Goal: Task Accomplishment & Management: Complete application form

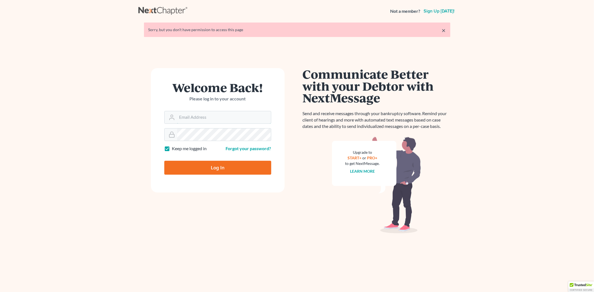
type input "lcueva@wellerlegalgroup.com"
click at [241, 170] on input "Log In" at bounding box center [217, 168] width 107 height 14
type input "Thinking..."
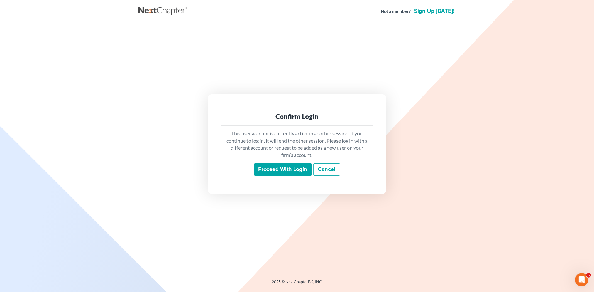
click at [296, 169] on input "Proceed with login" at bounding box center [283, 169] width 58 height 13
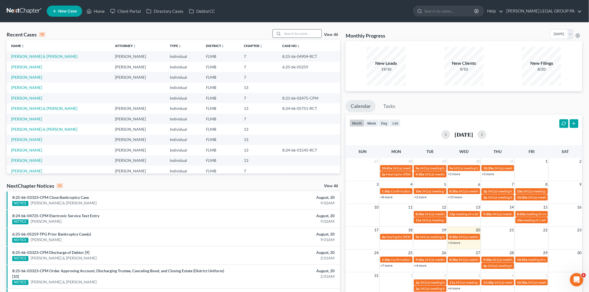
click at [300, 35] on input "search" at bounding box center [301, 34] width 39 height 8
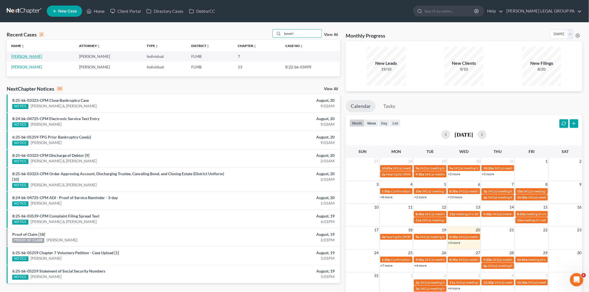
type input "beverl"
click at [28, 57] on link "[PERSON_NAME]" at bounding box center [26, 56] width 31 height 5
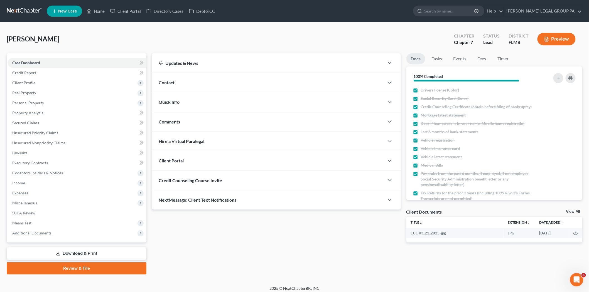
scroll to position [3, 0]
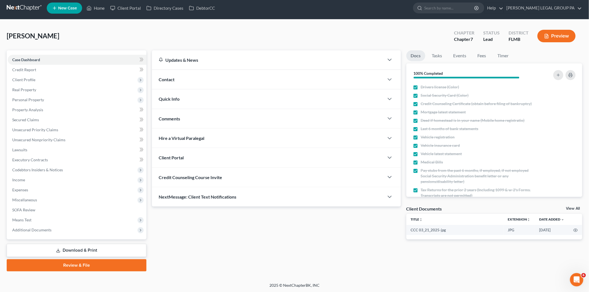
click at [104, 249] on link "Download & Print" at bounding box center [77, 250] width 140 height 13
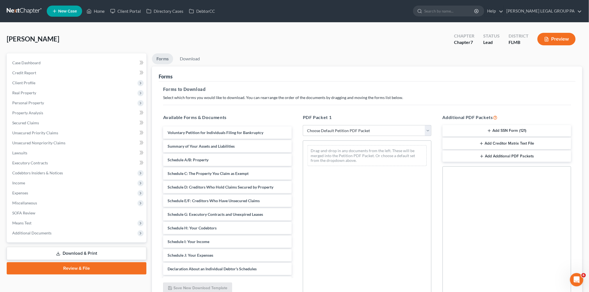
click at [352, 124] on div "PDF Packet 1 Choose Default Petition PDF Packet Complete Bankruptcy Petition (a…" at bounding box center [367, 204] width 140 height 189
click at [351, 132] on select "Choose Default Petition PDF Packet Complete Bankruptcy Petition (all forms and …" at bounding box center [367, 130] width 129 height 11
select select "0"
click at [303, 125] on select "Choose Default Petition PDF Packet Complete Bankruptcy Petition (all forms and …" at bounding box center [367, 130] width 129 height 11
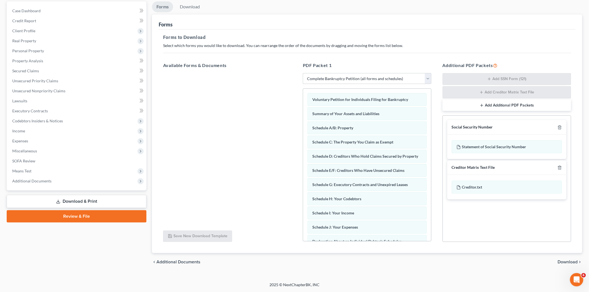
click at [563, 260] on div "chevron_left Additional Documents Download chevron_right" at bounding box center [367, 262] width 430 height 18
click at [563, 261] on span "Download" at bounding box center [568, 262] width 20 height 4
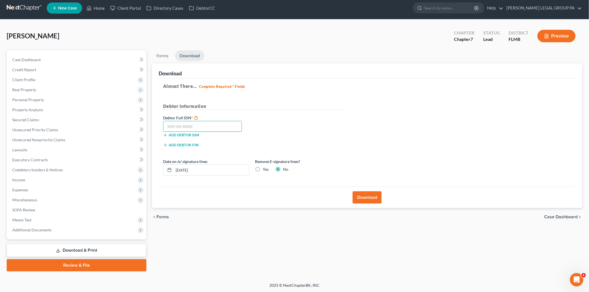
click at [220, 128] on input "text" at bounding box center [202, 126] width 79 height 11
click at [55, 82] on span "Client Profile" at bounding box center [77, 80] width 139 height 10
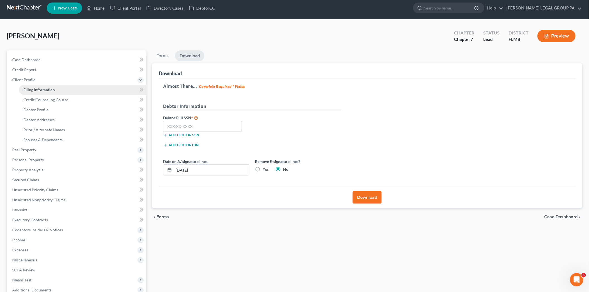
click at [58, 86] on link "Filing Information" at bounding box center [82, 90] width 127 height 10
select select "1"
select select "0"
select select "9"
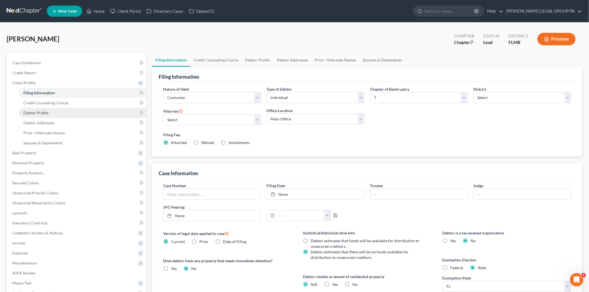
click at [53, 111] on link "Debtor Profile" at bounding box center [82, 113] width 127 height 10
select select "0"
select select "1"
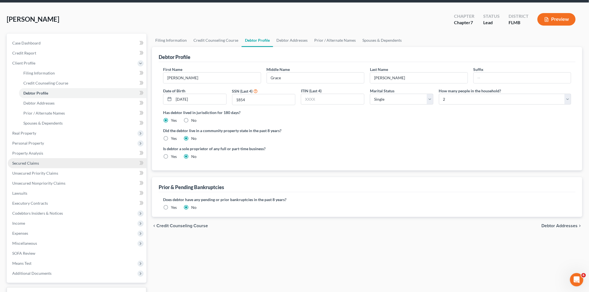
scroll to position [31, 0]
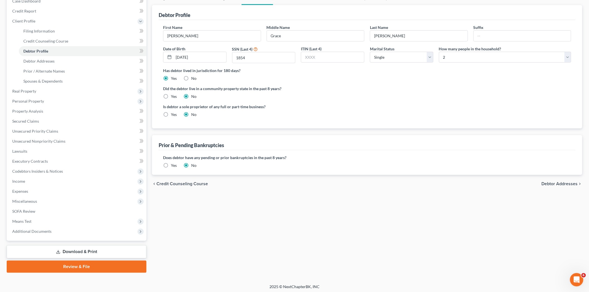
click at [99, 248] on link "Download & Print" at bounding box center [77, 251] width 140 height 13
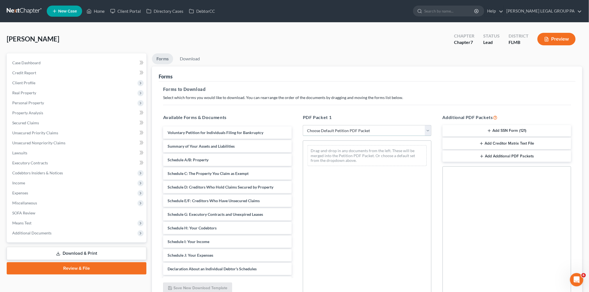
click at [345, 133] on select "Choose Default Petition PDF Packet Complete Bankruptcy Petition (all forms and …" at bounding box center [367, 130] width 129 height 11
select select "0"
click at [303, 125] on select "Choose Default Petition PDF Packet Complete Bankruptcy Petition (all forms and …" at bounding box center [367, 130] width 129 height 11
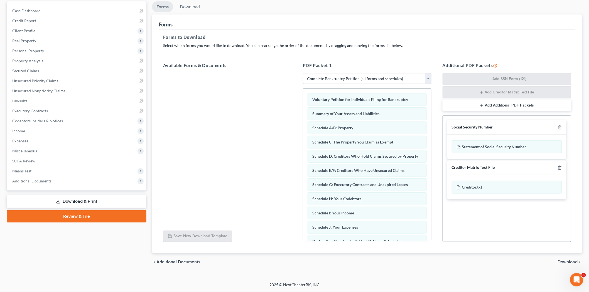
click at [561, 261] on span "Download" at bounding box center [568, 262] width 20 height 4
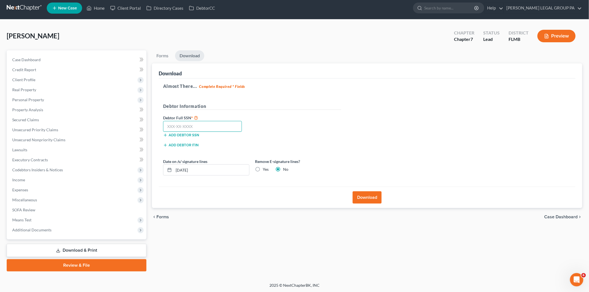
click at [204, 123] on input "text" at bounding box center [202, 126] width 79 height 11
type input "287-42-1854"
click at [355, 194] on button "Download" at bounding box center [367, 197] width 29 height 12
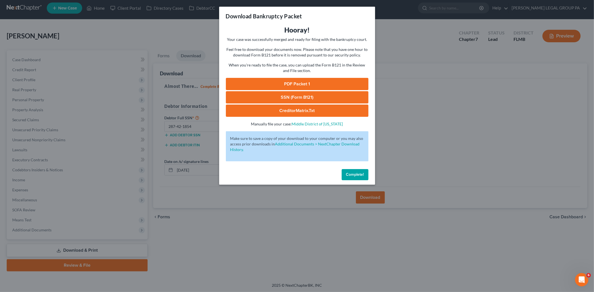
click at [333, 98] on link "SSN (Form B121)" at bounding box center [297, 97] width 143 height 12
click at [279, 79] on link "PDF Packet 1" at bounding box center [297, 84] width 143 height 12
click at [359, 179] on button "Complete!" at bounding box center [355, 174] width 27 height 11
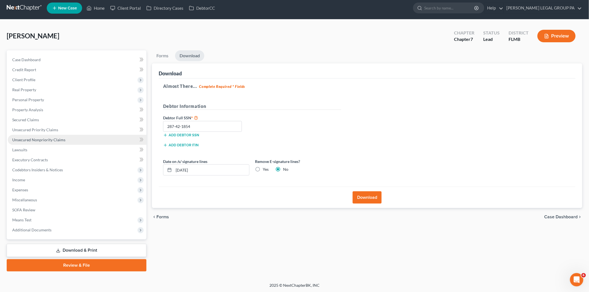
click at [53, 138] on span "Unsecured Nonpriority Claims" at bounding box center [38, 139] width 53 height 5
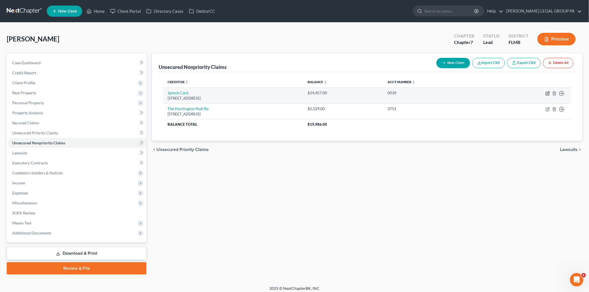
click at [546, 95] on icon "button" at bounding box center [547, 93] width 3 height 3
select select "7"
select select "2"
select select "0"
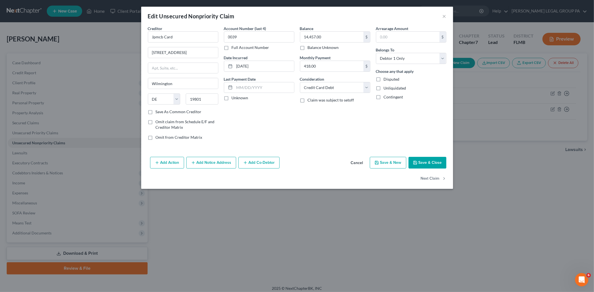
click at [222, 165] on button "Add Notice Address" at bounding box center [211, 163] width 50 height 12
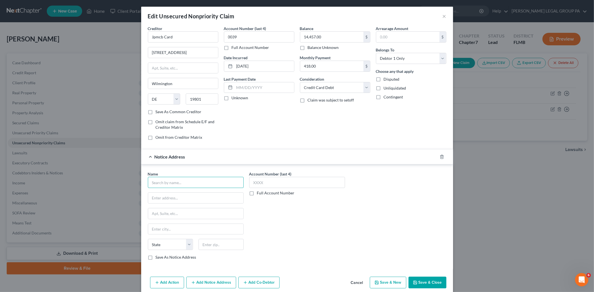
click at [194, 185] on input "text" at bounding box center [196, 182] width 96 height 11
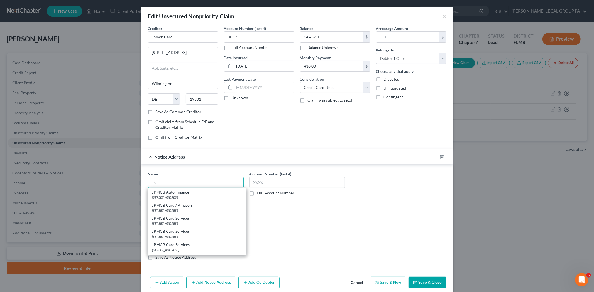
click at [193, 186] on input "Jp" at bounding box center [196, 182] width 96 height 11
type input "Credit Control, LLC"
click at [193, 194] on div "Credit Control, LLC" at bounding box center [181, 193] width 58 height 6
type input "PO Box 100"
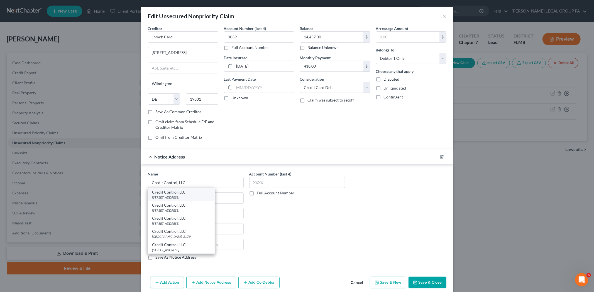
type input "Hazelwood"
select select "26"
type input "63042"
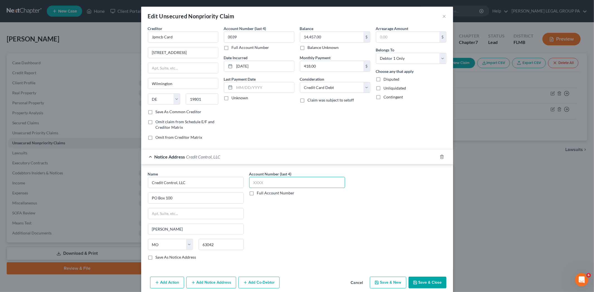
click at [298, 183] on input "text" at bounding box center [297, 182] width 96 height 11
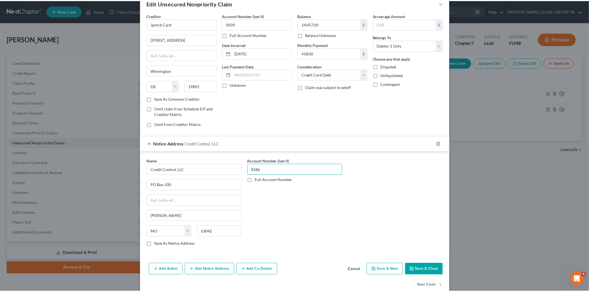
scroll to position [24, 0]
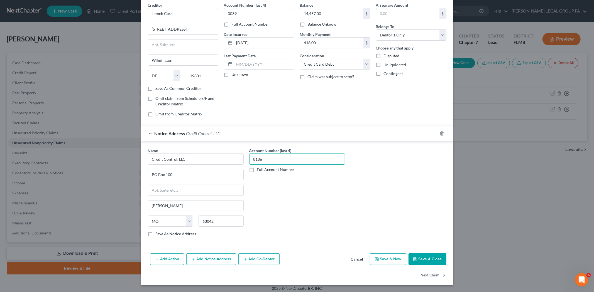
type input "8186"
click at [425, 262] on button "Save & Close" at bounding box center [427, 260] width 38 height 12
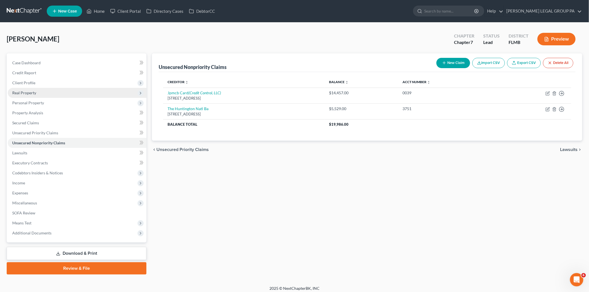
click at [44, 91] on span "Real Property" at bounding box center [77, 93] width 139 height 10
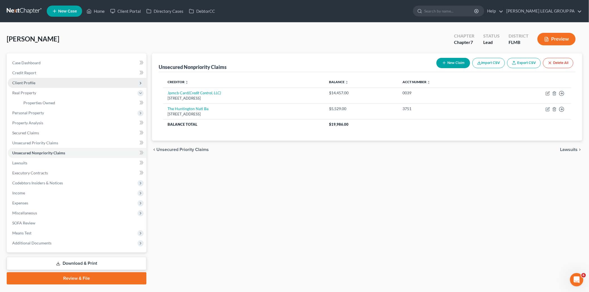
click at [44, 87] on span "Client Profile" at bounding box center [77, 83] width 139 height 10
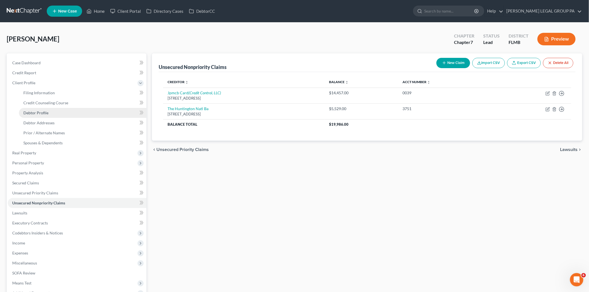
click at [54, 117] on link "Debtor Profile" at bounding box center [82, 113] width 127 height 10
select select "0"
select select "1"
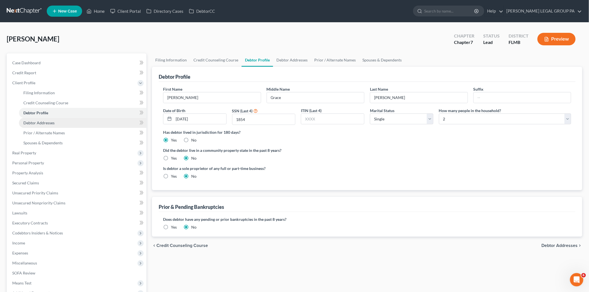
click at [40, 126] on link "Debtor Addresses" at bounding box center [82, 123] width 127 height 10
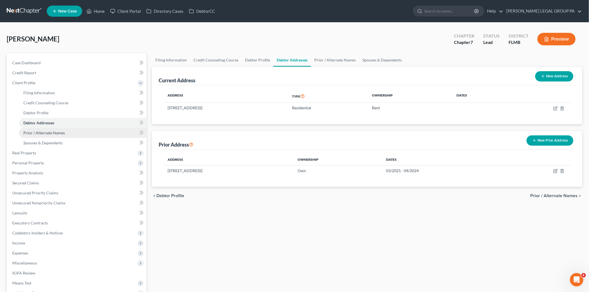
click at [47, 135] on link "Prior / Alternate Names" at bounding box center [82, 133] width 127 height 10
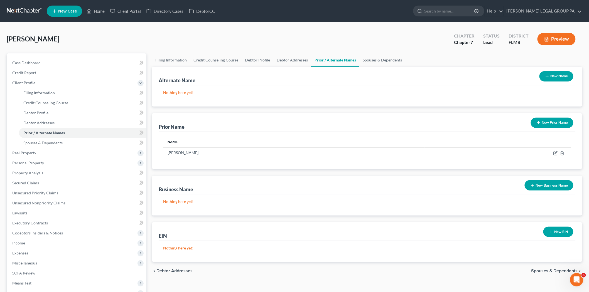
click at [552, 124] on button "New Prior Name" at bounding box center [552, 123] width 43 height 10
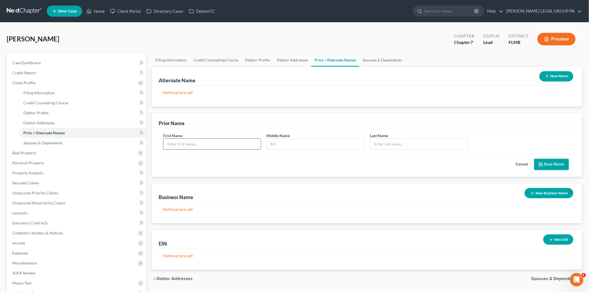
click at [218, 148] on input "text" at bounding box center [211, 144] width 97 height 11
type input "Helen"
type input "Burson"
click at [553, 166] on button "Save Name" at bounding box center [551, 165] width 35 height 12
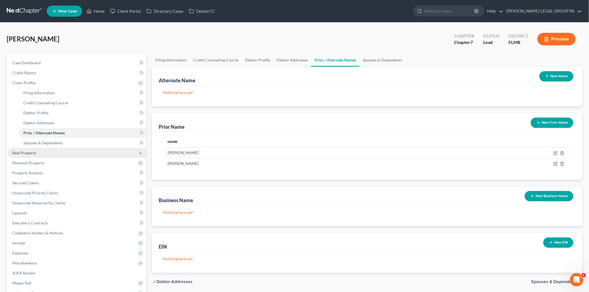
click at [36, 154] on span "Real Property" at bounding box center [77, 153] width 139 height 10
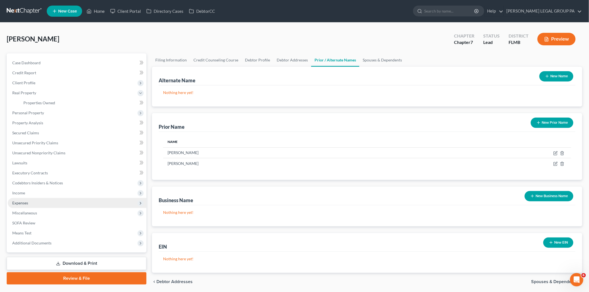
click at [33, 205] on span "Expenses" at bounding box center [77, 203] width 139 height 10
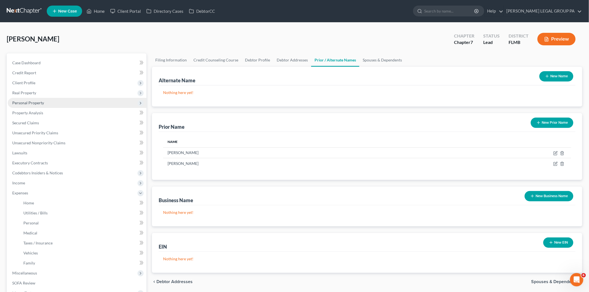
click at [28, 101] on span "Personal Property" at bounding box center [28, 102] width 32 height 5
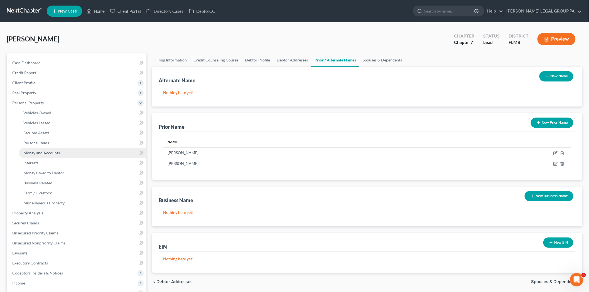
click at [40, 151] on span "Money and Accounts" at bounding box center [41, 153] width 36 height 5
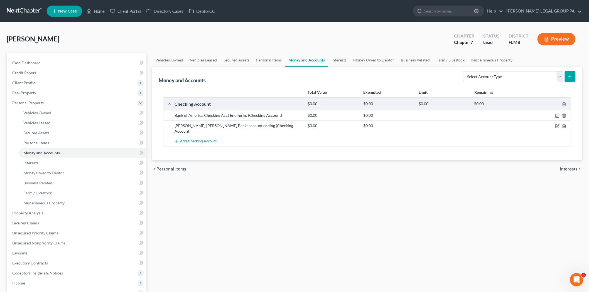
click at [565, 126] on icon "button" at bounding box center [564, 126] width 4 height 4
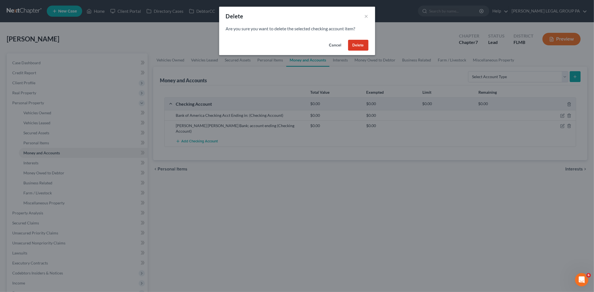
click at [353, 47] on button "Delete" at bounding box center [358, 45] width 20 height 11
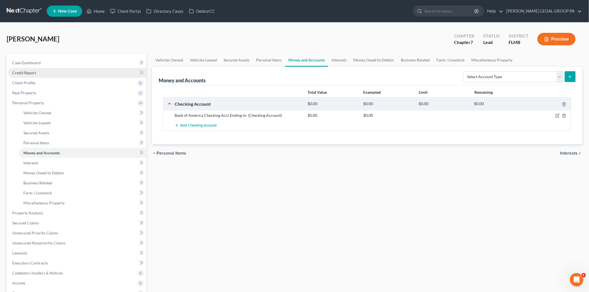
click at [34, 72] on span "Credit Report" at bounding box center [24, 72] width 24 height 5
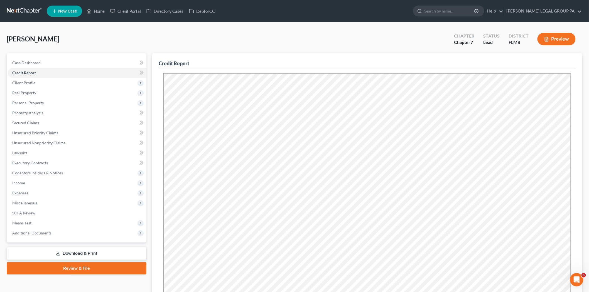
click at [34, 8] on link at bounding box center [25, 11] width 36 height 10
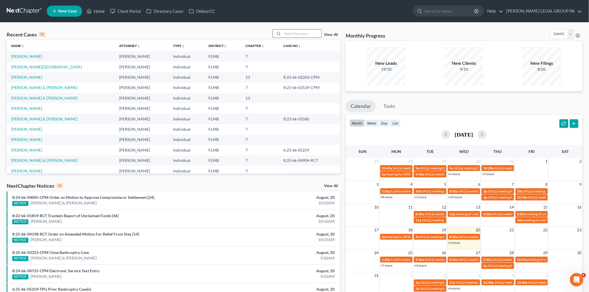
click at [304, 30] on input "search" at bounding box center [301, 34] width 39 height 8
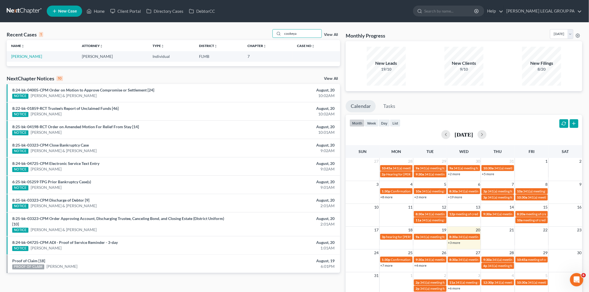
type input "cookeya"
click at [32, 57] on link "[PERSON_NAME]" at bounding box center [26, 56] width 31 height 5
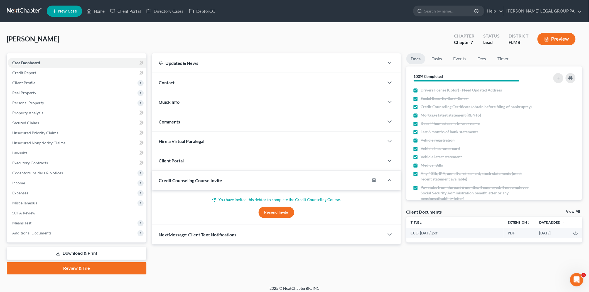
click at [91, 252] on link "Download & Print" at bounding box center [77, 253] width 140 height 13
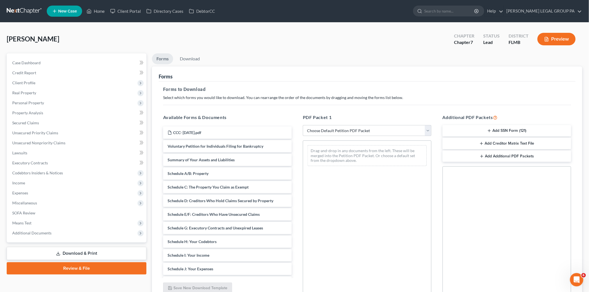
click at [336, 137] on div "PDF Packet 1 Choose Default Petition PDF Packet Complete Bankruptcy Petition (a…" at bounding box center [367, 204] width 140 height 189
click at [335, 132] on select "Choose Default Petition PDF Packet Complete Bankruptcy Petition (all forms and …" at bounding box center [367, 130] width 129 height 11
select select "0"
click at [303, 125] on select "Choose Default Petition PDF Packet Complete Bankruptcy Petition (all forms and …" at bounding box center [367, 130] width 129 height 11
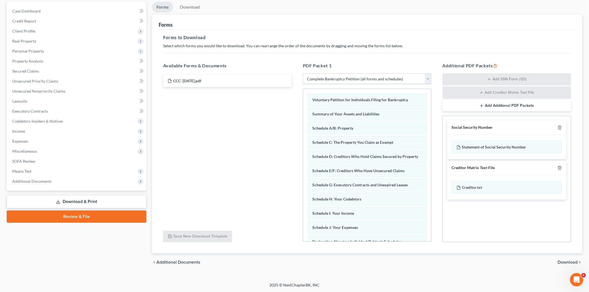
scroll to position [52, 0]
click at [573, 262] on span "Download" at bounding box center [568, 262] width 20 height 4
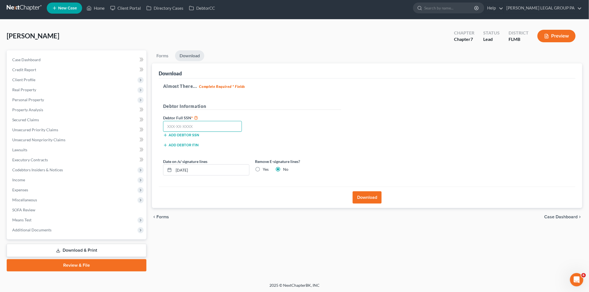
click at [198, 121] on input "text" at bounding box center [202, 126] width 79 height 11
click at [209, 126] on input "text" at bounding box center [202, 126] width 79 height 11
click at [177, 124] on input "228-79-7936" at bounding box center [202, 126] width 79 height 11
type input "228-29-7936"
click at [363, 200] on button "Download" at bounding box center [367, 197] width 29 height 12
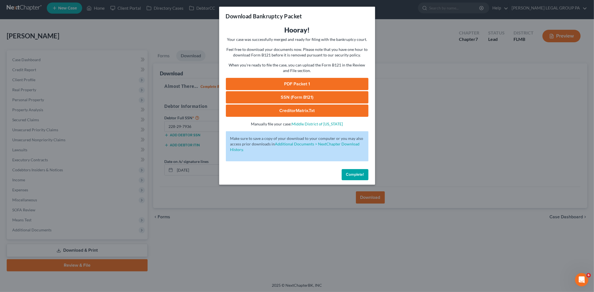
click at [290, 99] on link "SSN (Form B121)" at bounding box center [297, 97] width 143 height 12
click at [296, 84] on link "PDF Packet 1" at bounding box center [297, 84] width 143 height 12
click at [368, 178] on button "Complete!" at bounding box center [355, 174] width 27 height 11
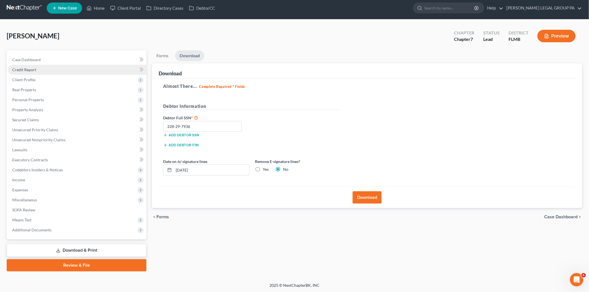
click at [45, 70] on link "Credit Report" at bounding box center [77, 70] width 139 height 10
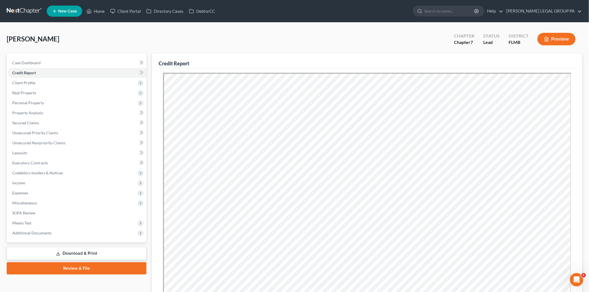
drag, startPoint x: 37, startPoint y: 16, endPoint x: 30, endPoint y: 11, distance: 8.9
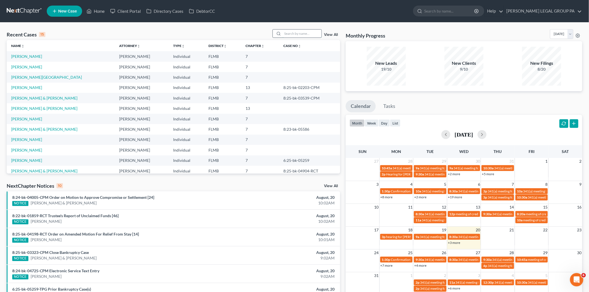
click at [296, 34] on input "search" at bounding box center [301, 34] width 39 height 8
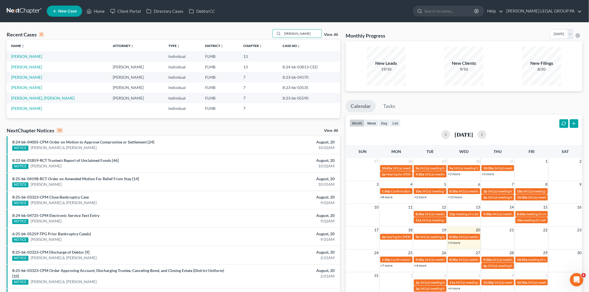
type input "[PERSON_NAME]"
click at [23, 55] on link "[PERSON_NAME]" at bounding box center [26, 56] width 31 height 5
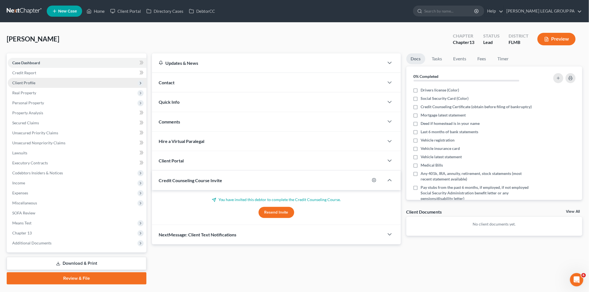
click at [55, 84] on span "Client Profile" at bounding box center [77, 83] width 139 height 10
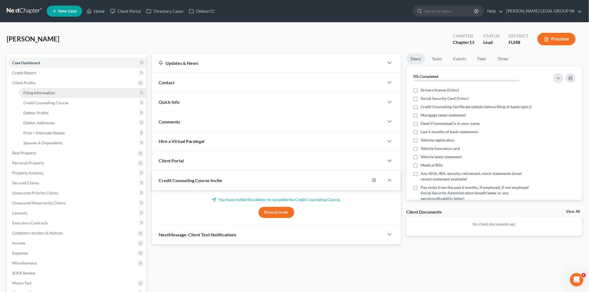
click at [44, 93] on span "Filing Information" at bounding box center [38, 92] width 31 height 5
select select "1"
select select "0"
select select "3"
select select "9"
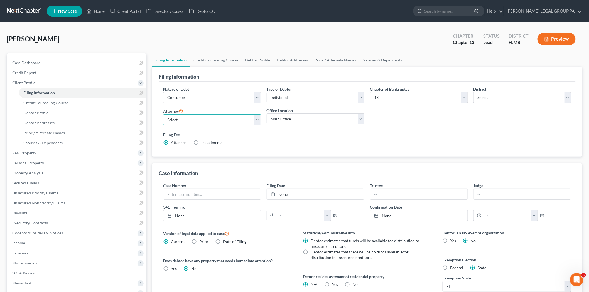
click at [218, 124] on select "Select [PERSON_NAME] - FLMB [PERSON_NAME] - FLMB" at bounding box center [212, 119] width 98 height 11
select select "0"
click at [163, 114] on select "Select [PERSON_NAME] - FLMB [PERSON_NAME] - FLMB" at bounding box center [212, 119] width 98 height 11
click at [73, 109] on link "Debtor Profile" at bounding box center [82, 113] width 127 height 10
select select "0"
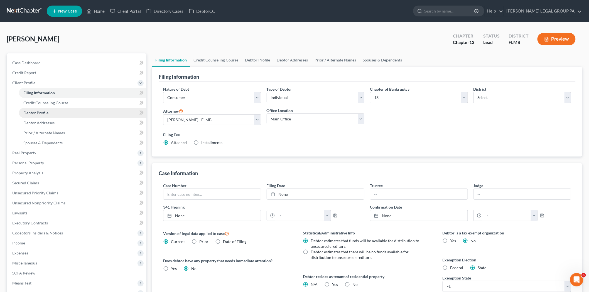
select select "0"
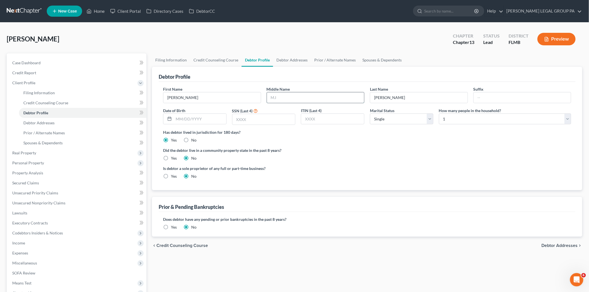
click at [294, 95] on input "text" at bounding box center [315, 97] width 97 height 11
click at [452, 157] on div "Did the debtor live in a community property state in the past 8 years? Yes No" at bounding box center [367, 155] width 408 height 14
click at [63, 73] on link "Credit Report" at bounding box center [77, 73] width 139 height 10
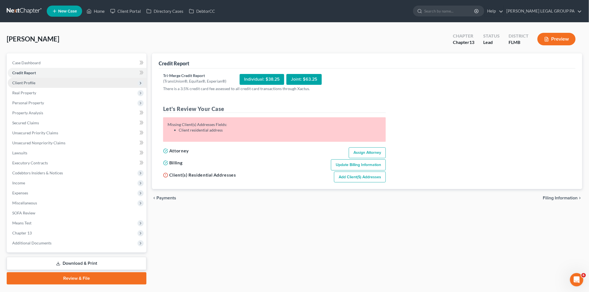
click at [50, 85] on span "Client Profile" at bounding box center [77, 83] width 139 height 10
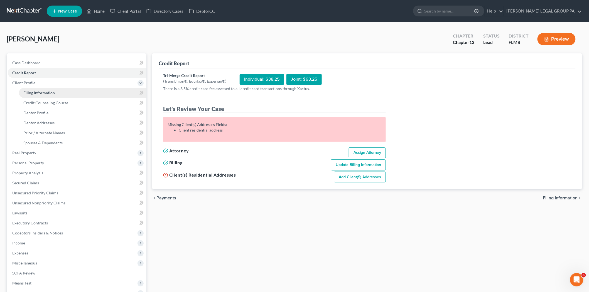
click at [51, 95] on link "Filing Information" at bounding box center [82, 93] width 127 height 10
select select "1"
select select "0"
select select "3"
select select "15"
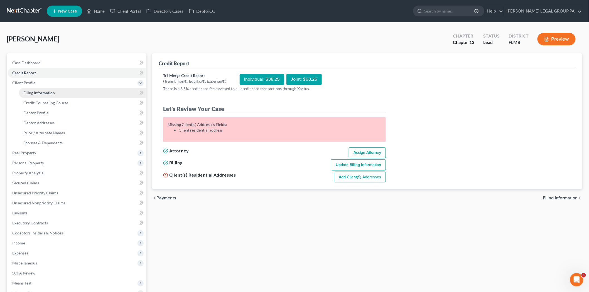
select select "0"
select select "9"
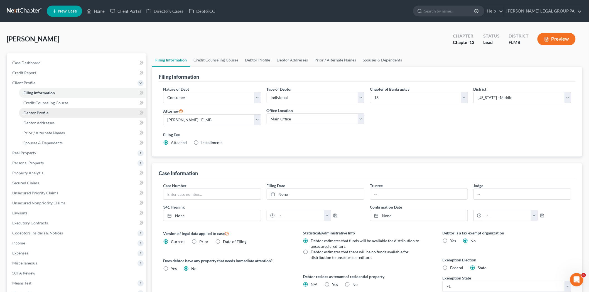
click at [58, 112] on link "Debtor Profile" at bounding box center [82, 113] width 127 height 10
select select "0"
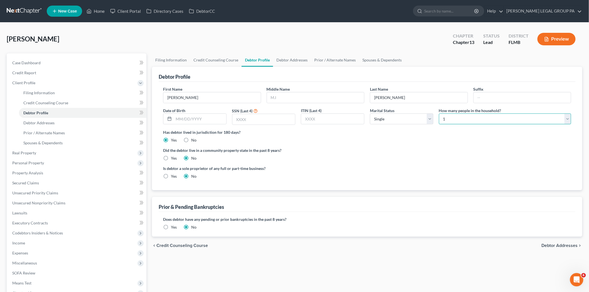
click at [488, 122] on select "Select 1 2 3 4 5 6 7 8 9 10 11 12 13 14 15 16 17 18 19 20" at bounding box center [505, 119] width 132 height 11
select select "4"
click at [439, 114] on select "Select 1 2 3 4 5 6 7 8 9 10 11 12 13 14 15 16 17 18 19 20" at bounding box center [505, 119] width 132 height 11
click at [383, 122] on select "Select Single Married Separated Divorced Widowed" at bounding box center [401, 119] width 63 height 11
click at [370, 114] on select "Select Single Married Separated Divorced Widowed" at bounding box center [401, 119] width 63 height 11
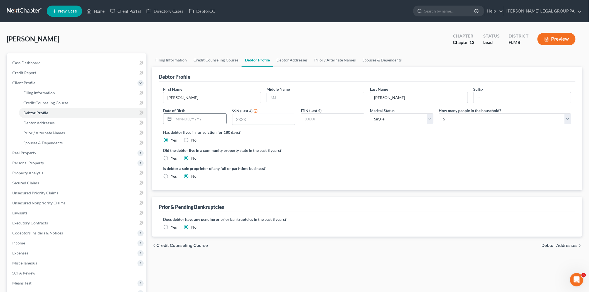
click at [198, 120] on input "text" at bounding box center [200, 119] width 53 height 11
type input "[DATE]"
click at [248, 120] on input "text" at bounding box center [263, 119] width 63 height 11
type input "5862"
click at [510, 145] on ng-include "First Name [PERSON_NAME] Middle Name Last Name [PERSON_NAME] Date of Birth [DEM…" at bounding box center [367, 134] width 408 height 97
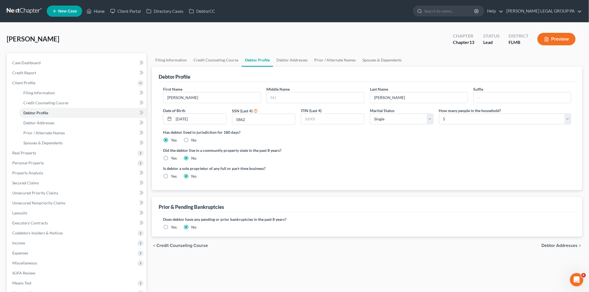
drag, startPoint x: 274, startPoint y: 98, endPoint x: 215, endPoint y: 106, distance: 60.1
click at [274, 98] on input "text" at bounding box center [315, 97] width 97 height 11
click at [450, 244] on div "chevron_left Credit Counseling Course Debtor Addresses chevron_right" at bounding box center [367, 246] width 430 height 18
click at [290, 97] on input "text" at bounding box center [315, 97] width 97 height 11
type input "Angel"
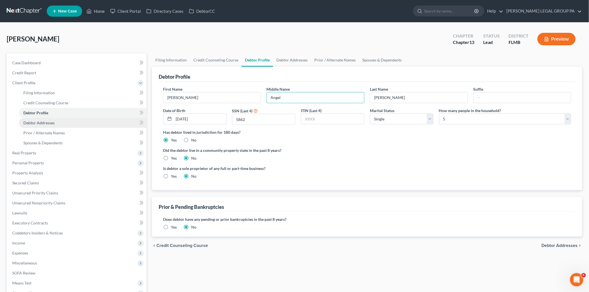
click at [42, 120] on link "Debtor Addresses" at bounding box center [82, 123] width 127 height 10
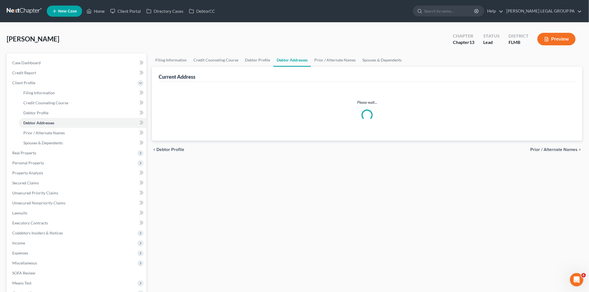
select select "0"
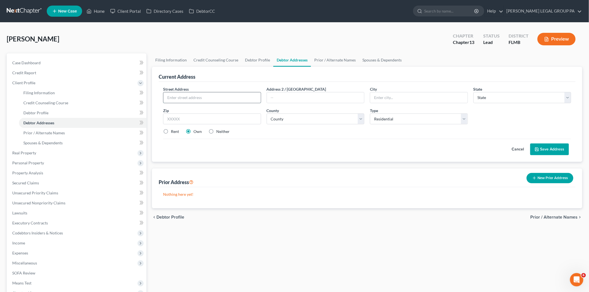
click at [190, 97] on input "text" at bounding box center [211, 97] width 97 height 11
click at [316, 138] on div "Street Address * Address 2 / [GEOGRAPHIC_DATA] * State * State [US_STATE] AK AR…" at bounding box center [367, 112] width 414 height 53
drag, startPoint x: 165, startPoint y: 130, endPoint x: 169, endPoint y: 127, distance: 4.8
click at [171, 130] on label "Rent" at bounding box center [175, 132] width 8 height 6
click at [173, 130] on input "Rent" at bounding box center [175, 131] width 4 height 4
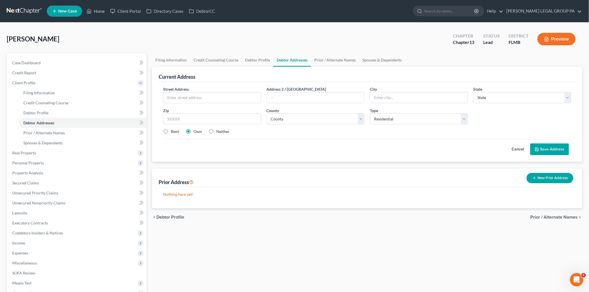
radio input "true"
click at [173, 100] on input "text" at bounding box center [211, 97] width 97 height 11
type input "[STREET_ADDRESS]"
click at [385, 100] on input "text" at bounding box center [418, 97] width 97 height 11
type input "[PERSON_NAME], [GEOGRAPHIC_DATA], [GEOGRAPHIC_DATA]"
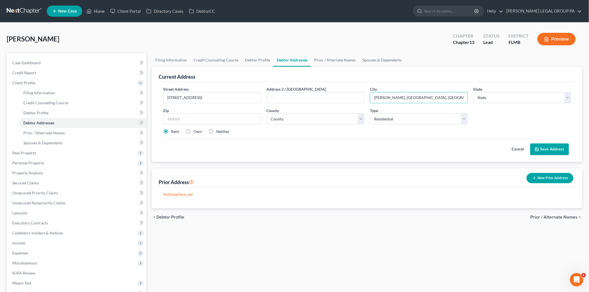
click at [547, 152] on button "Save Address" at bounding box center [549, 150] width 39 height 12
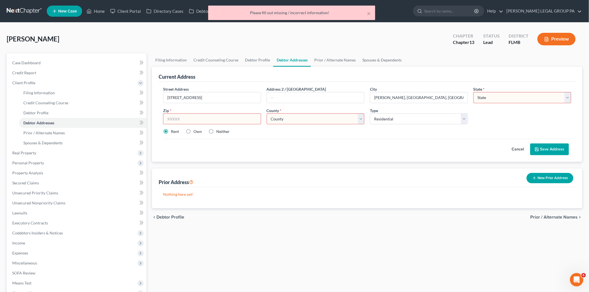
click at [227, 121] on input "text" at bounding box center [212, 119] width 98 height 11
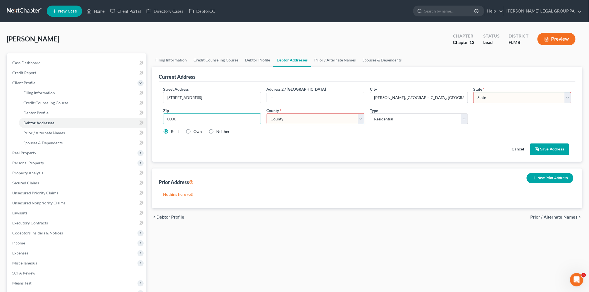
type input "0000"
click at [352, 116] on select "County" at bounding box center [316, 119] width 98 height 11
click at [267, 114] on select "County" at bounding box center [316, 119] width 98 height 11
click at [422, 129] on div "Rent Own Neither" at bounding box center [367, 132] width 414 height 6
click at [537, 151] on icon at bounding box center [536, 149] width 3 height 3
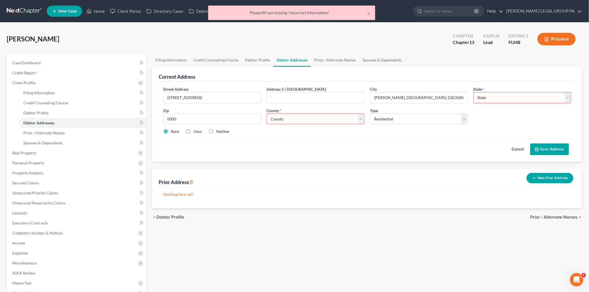
click at [338, 108] on div "County * County" at bounding box center [316, 116] width 104 height 17
click at [325, 122] on select "County" at bounding box center [316, 119] width 98 height 11
click at [418, 138] on div "Street Address * [STREET_ADDRESS] * [PERSON_NAME], [GEOGRAPHIC_DATA], [GEOGRAPH…" at bounding box center [367, 112] width 414 height 53
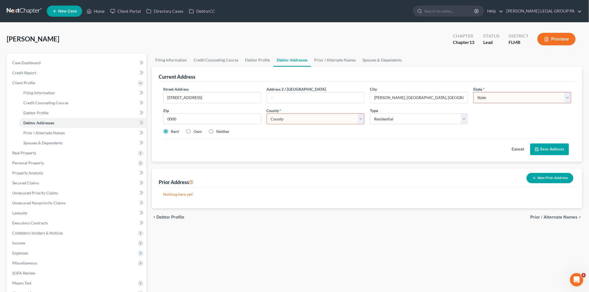
click at [498, 101] on select "State [US_STATE] AK AR AZ CA CO CT DE DC [GEOGRAPHIC_DATA] [GEOGRAPHIC_DATA] GU…" at bounding box center [522, 97] width 98 height 11
click at [412, 147] on div "Cancel Save Address" at bounding box center [367, 147] width 408 height 16
click at [216, 129] on label "Neither" at bounding box center [222, 132] width 13 height 6
click at [218, 129] on input "Neither" at bounding box center [220, 131] width 4 height 4
radio input "true"
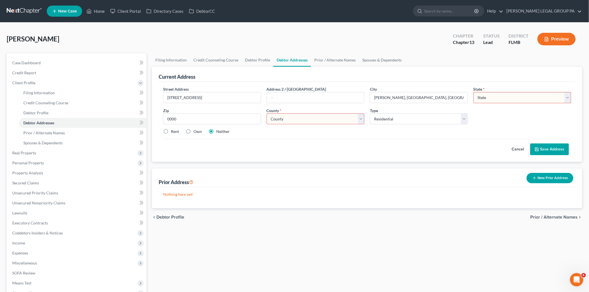
click at [171, 131] on label "Rent" at bounding box center [175, 132] width 8 height 6
click at [173, 131] on input "Rent" at bounding box center [175, 131] width 4 height 4
radio input "true"
click at [536, 152] on button "Save Address" at bounding box center [549, 150] width 39 height 12
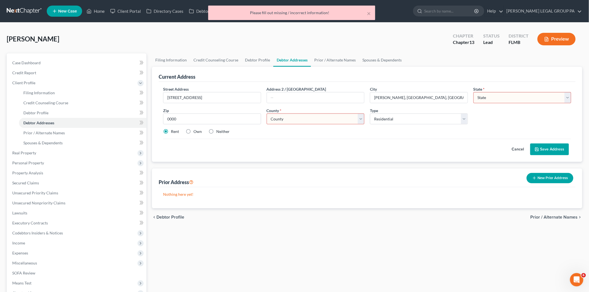
click at [328, 117] on select "County" at bounding box center [316, 119] width 98 height 11
click at [352, 138] on div "Street Address * [STREET_ADDRESS] * [PERSON_NAME], [GEOGRAPHIC_DATA], [GEOGRAPH…" at bounding box center [367, 112] width 414 height 53
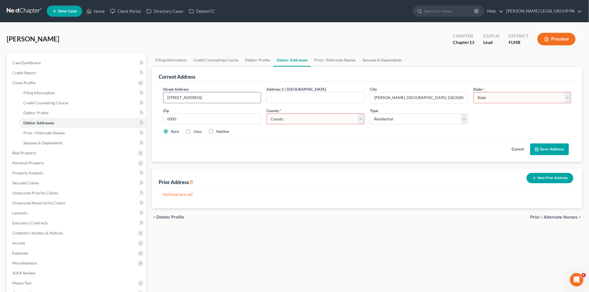
click at [232, 99] on input "[STREET_ADDRESS]" at bounding box center [211, 97] width 97 height 11
type input "1072 Brooklet Dr"
click at [242, 121] on input "0000" at bounding box center [212, 119] width 98 height 11
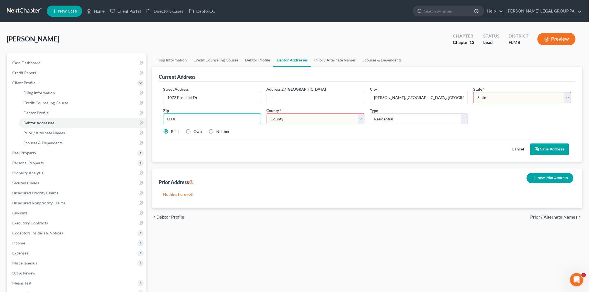
click at [242, 121] on input "0000" at bounding box center [212, 119] width 98 height 11
type input "33837"
type input "[PERSON_NAME]"
select select "9"
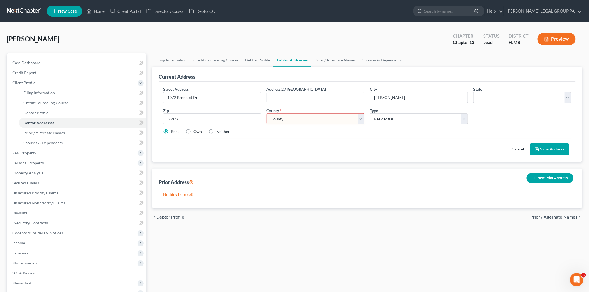
click at [313, 120] on select "County" at bounding box center [316, 119] width 98 height 11
select select "52"
click at [267, 114] on select "County [GEOGRAPHIC_DATA] [GEOGRAPHIC_DATA] [GEOGRAPHIC_DATA] [GEOGRAPHIC_DATA] …" at bounding box center [316, 119] width 98 height 11
drag, startPoint x: 188, startPoint y: 133, endPoint x: 194, endPoint y: 132, distance: 5.9
click at [193, 133] on label "Own" at bounding box center [197, 132] width 8 height 6
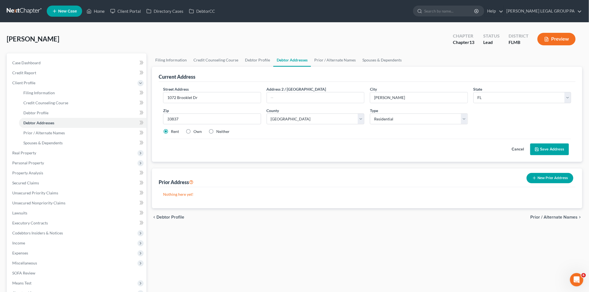
click at [196, 132] on input "Own" at bounding box center [198, 131] width 4 height 4
radio input "true"
click at [560, 150] on button "Save Address" at bounding box center [549, 150] width 39 height 12
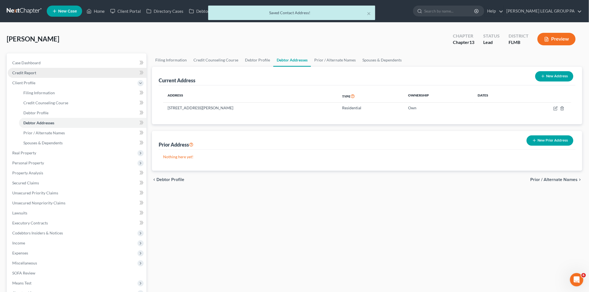
click at [44, 71] on link "Credit Report" at bounding box center [77, 73] width 139 height 10
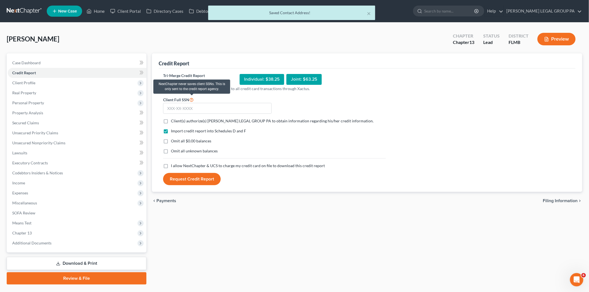
click at [191, 101] on icon at bounding box center [191, 99] width 4 height 5
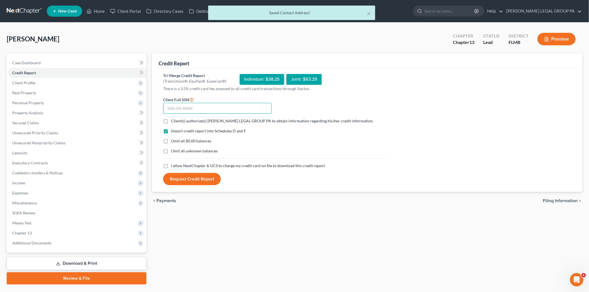
click at [190, 108] on input "text" at bounding box center [217, 108] width 109 height 11
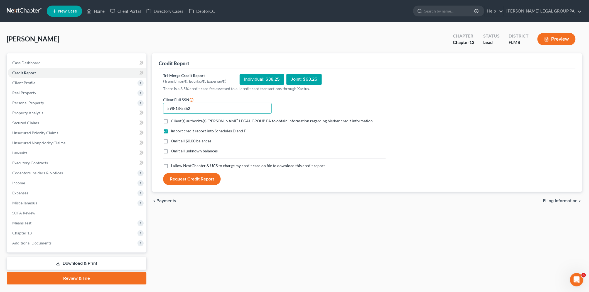
type input "598-18-5862"
click at [187, 119] on span "Client(s) authorize(s) [PERSON_NAME] LEGAL GROUP PA to obtain information regar…" at bounding box center [272, 121] width 203 height 5
click at [177, 119] on input "Client(s) authorize(s) [PERSON_NAME] LEGAL GROUP PA to obtain information regar…" at bounding box center [175, 120] width 4 height 4
checkbox input "true"
click at [186, 165] on span "I allow NextChapter & UCS to charge my credit card on file to download this cre…" at bounding box center [248, 165] width 154 height 5
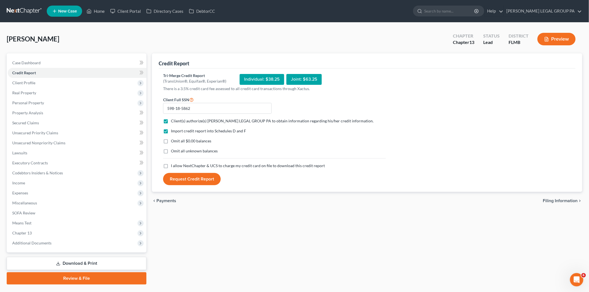
click at [177, 165] on input "I allow NextChapter & UCS to charge my credit card on file to download this cre…" at bounding box center [175, 165] width 4 height 4
checkbox input "true"
click at [179, 181] on button "Request Credit Report" at bounding box center [192, 179] width 58 height 12
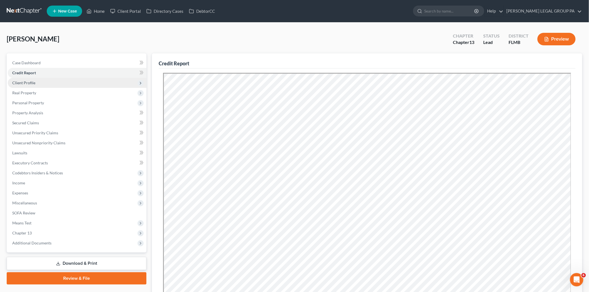
click at [46, 85] on span "Client Profile" at bounding box center [77, 83] width 139 height 10
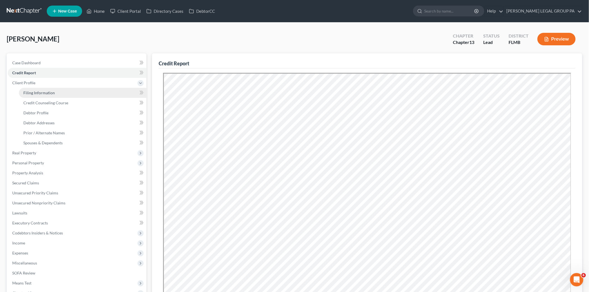
click at [48, 93] on span "Filing Information" at bounding box center [38, 92] width 31 height 5
select select "1"
select select "0"
select select "3"
select select "15"
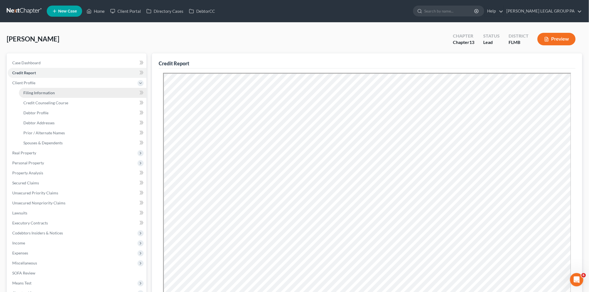
select select "0"
select select "9"
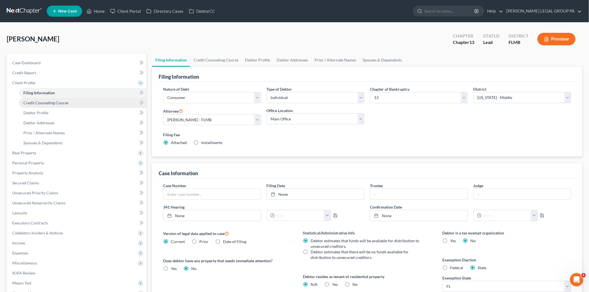
click at [53, 105] on link "Credit Counseling Course" at bounding box center [82, 103] width 127 height 10
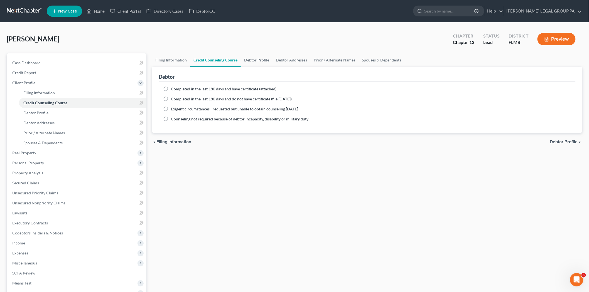
click at [171, 89] on label "Completed in the last 180 days and have certificate (attached)" at bounding box center [223, 89] width 105 height 6
click at [173, 89] on input "Completed in the last 180 days and have certificate (attached)" at bounding box center [175, 88] width 4 height 4
radio input "true"
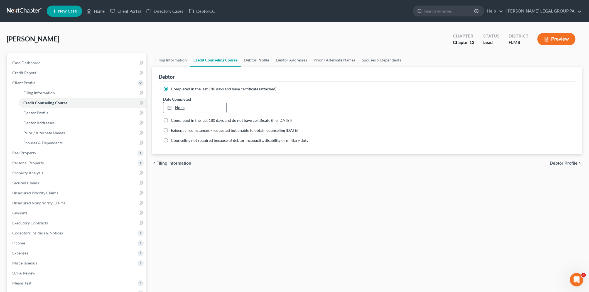
type input "[DATE]"
click at [191, 110] on link "None" at bounding box center [194, 107] width 63 height 11
click at [67, 115] on link "Debtor Profile" at bounding box center [82, 113] width 127 height 10
select select "0"
select select "4"
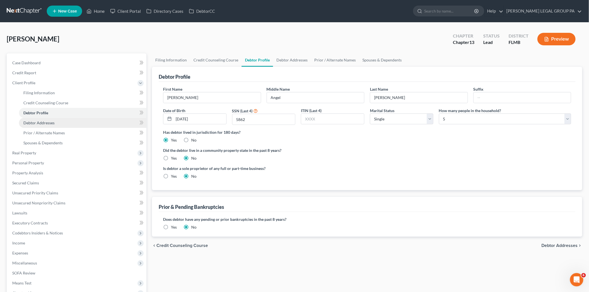
click at [96, 125] on link "Debtor Addresses" at bounding box center [82, 123] width 127 height 10
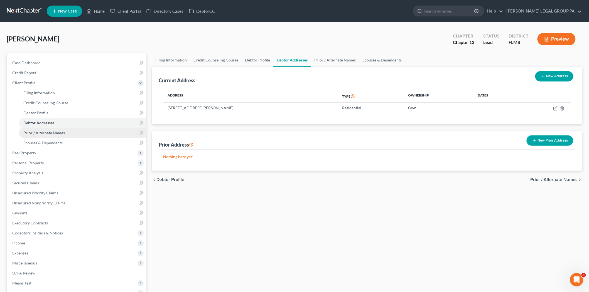
click at [51, 136] on link "Prior / Alternate Names" at bounding box center [82, 133] width 127 height 10
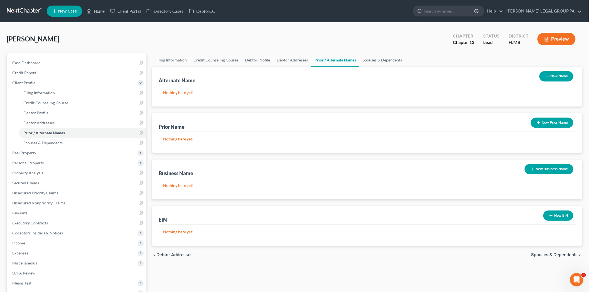
click at [530, 167] on icon "button" at bounding box center [532, 169] width 4 height 4
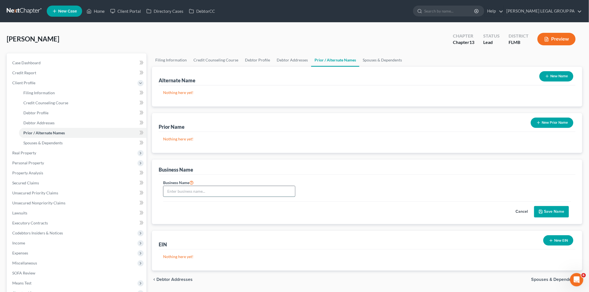
click at [179, 186] on input "text" at bounding box center [229, 191] width 132 height 11
click at [205, 188] on input "[PERSON_NAME]" at bounding box center [229, 191] width 132 height 11
click at [191, 191] on input "[PERSON_NAME] & Angy Legacy, LLC" at bounding box center [229, 191] width 132 height 11
type input "[PERSON_NAME] & Anggie Legacy, LLC"
click at [561, 210] on button "Save Name" at bounding box center [551, 212] width 35 height 12
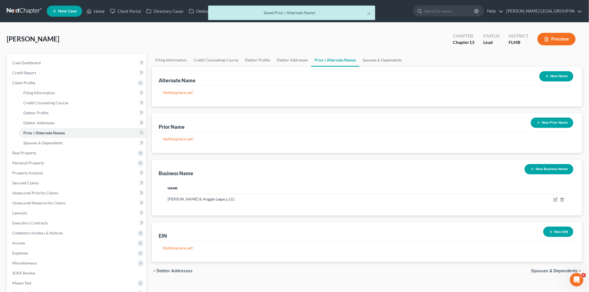
click at [546, 167] on button "New Business Name" at bounding box center [549, 169] width 49 height 10
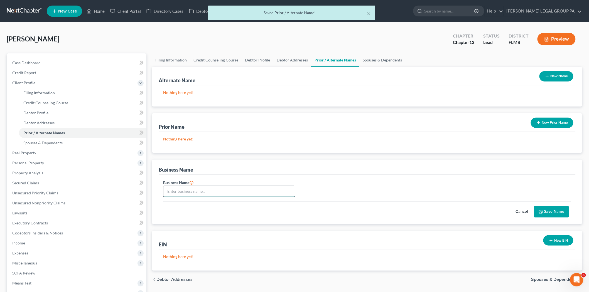
click at [220, 190] on input "text" at bounding box center [229, 191] width 132 height 11
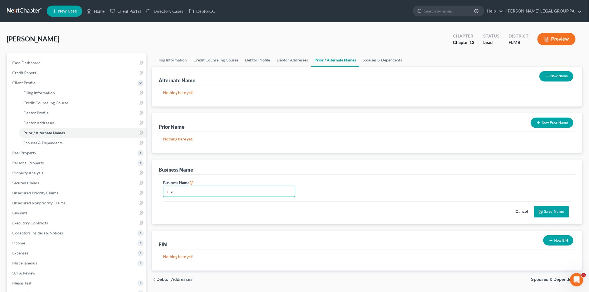
type input "m"
type input "MAR Logistics Corp."
click at [542, 212] on icon "submit" at bounding box center [540, 211] width 3 height 3
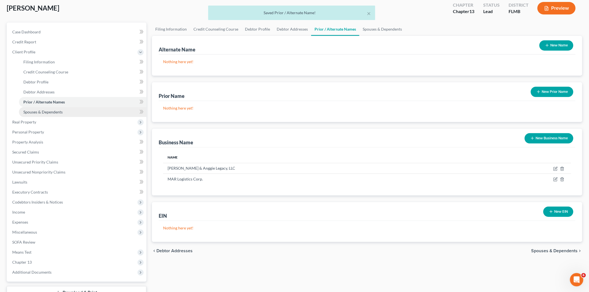
click at [46, 112] on span "Spouses & Dependents" at bounding box center [42, 112] width 39 height 5
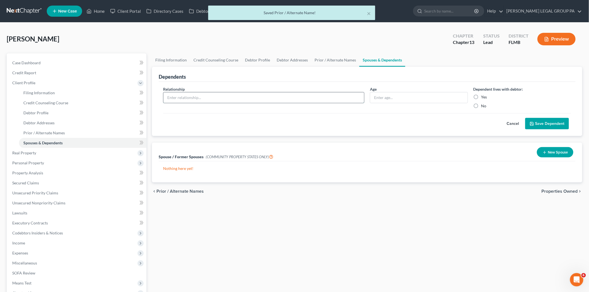
click at [214, 100] on input "text" at bounding box center [263, 97] width 201 height 11
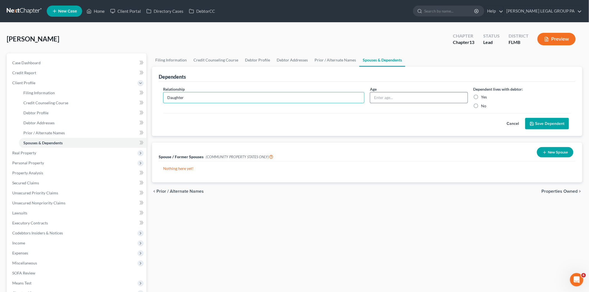
type input "Daughter"
click at [403, 97] on input "text" at bounding box center [418, 97] width 97 height 11
type input "7"
click at [481, 97] on label "Yes" at bounding box center [484, 97] width 6 height 6
click at [483, 97] on input "Yes" at bounding box center [485, 96] width 4 height 4
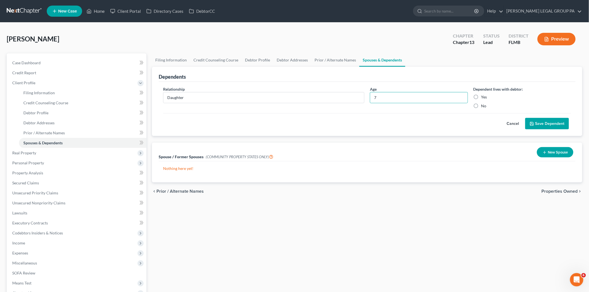
radio input "true"
click at [551, 123] on button "Save Dependent" at bounding box center [547, 124] width 44 height 12
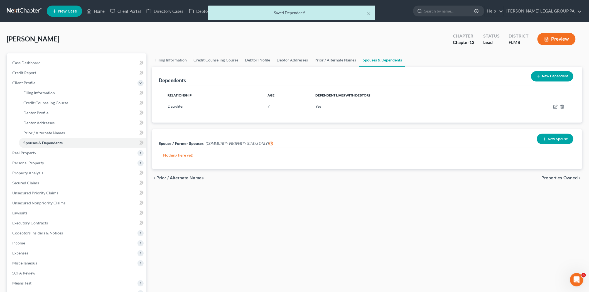
click at [560, 77] on button "New Dependent" at bounding box center [552, 76] width 42 height 10
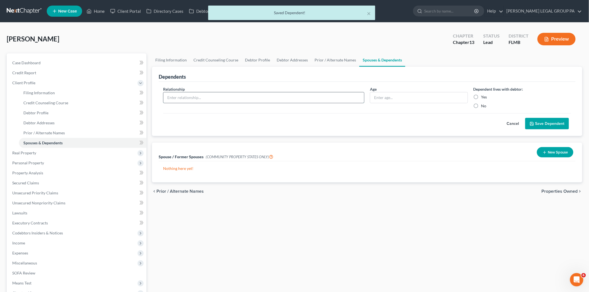
click at [225, 100] on input "text" at bounding box center [263, 97] width 201 height 11
type input "Daughter"
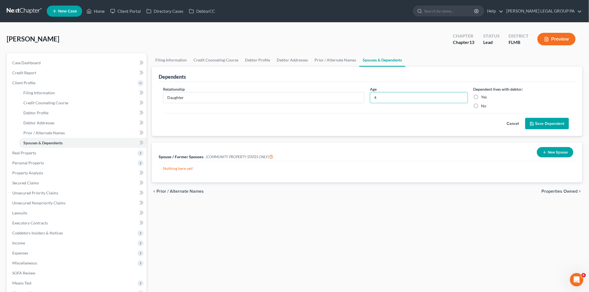
type input "4"
click at [481, 95] on label "Yes" at bounding box center [484, 97] width 6 height 6
click at [483, 95] on input "Yes" at bounding box center [485, 96] width 4 height 4
radio input "true"
click at [564, 125] on button "Save Dependent" at bounding box center [547, 124] width 44 height 12
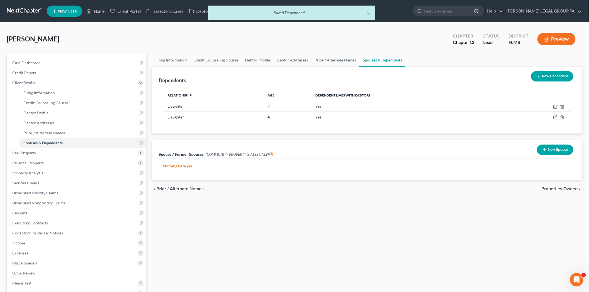
click at [552, 76] on button "New Dependent" at bounding box center [552, 76] width 42 height 10
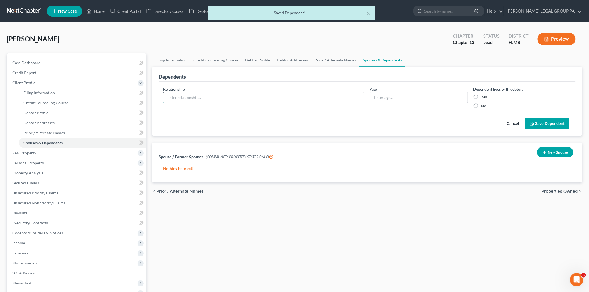
click at [232, 98] on input "text" at bounding box center [263, 97] width 201 height 11
type input "Daughter"
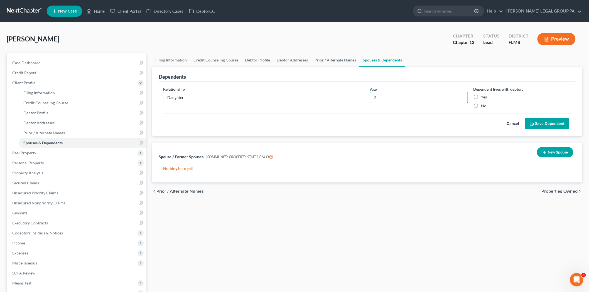
type input "2"
click at [482, 96] on label "Yes" at bounding box center [484, 97] width 6 height 6
click at [483, 96] on input "Yes" at bounding box center [485, 96] width 4 height 4
radio input "true"
click at [551, 126] on button "Save Dependent" at bounding box center [547, 124] width 44 height 12
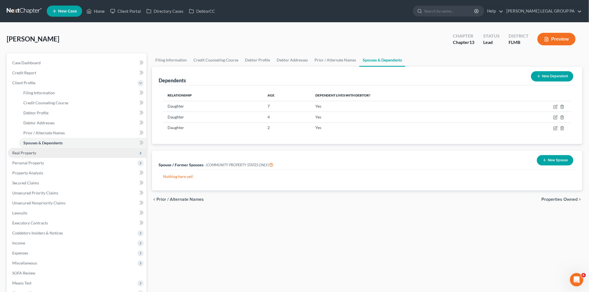
click at [79, 156] on span "Real Property" at bounding box center [77, 153] width 139 height 10
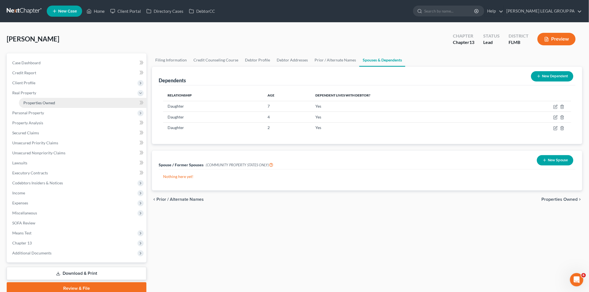
click at [36, 102] on span "Properties Owned" at bounding box center [39, 102] width 32 height 5
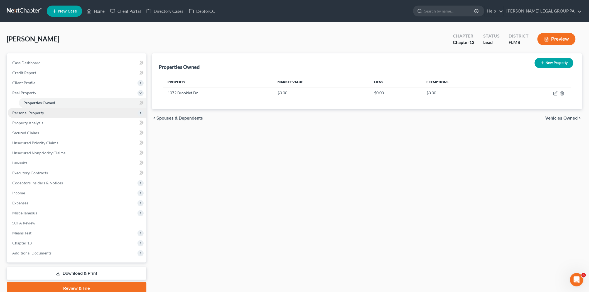
click at [70, 115] on span "Personal Property" at bounding box center [77, 113] width 139 height 10
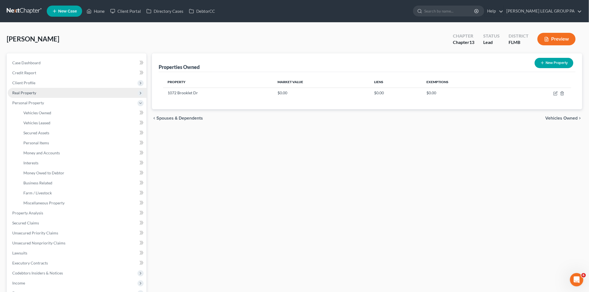
click at [48, 92] on span "Real Property" at bounding box center [77, 93] width 139 height 10
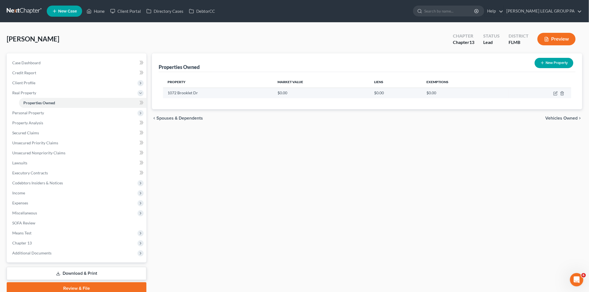
click at [555, 90] on td at bounding box center [540, 93] width 62 height 11
click at [555, 93] on icon "button" at bounding box center [555, 93] width 4 height 4
select select "9"
select select "52"
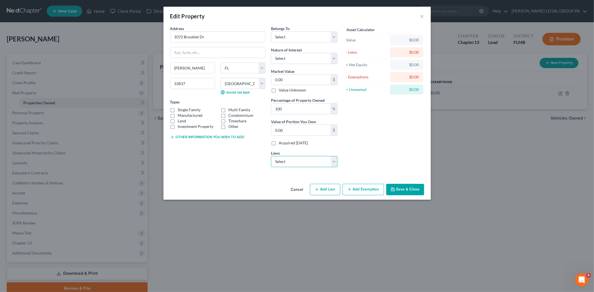
click at [310, 156] on select "Select New American Funding - $435,981.00 Bk Of Amer - $0.00" at bounding box center [304, 161] width 67 height 11
select select "0"
click at [271, 156] on select "Select New American Funding - $435,981.00 Bk Of Amer - $0.00" at bounding box center [304, 161] width 67 height 11
select select
select select "45"
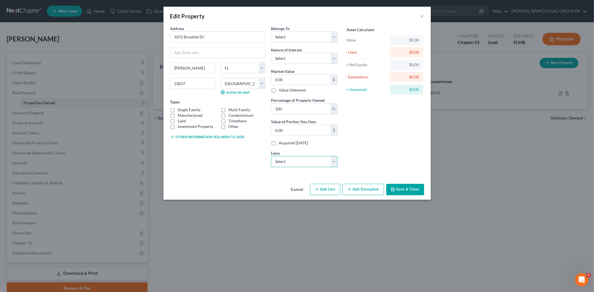
select select "0"
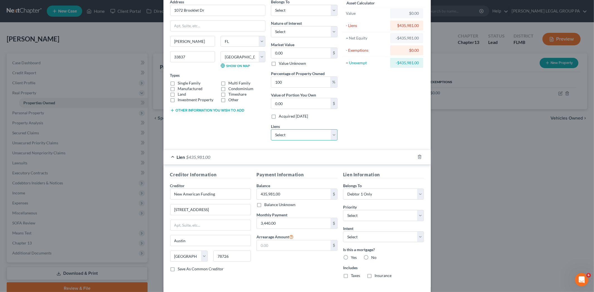
scroll to position [53, 0]
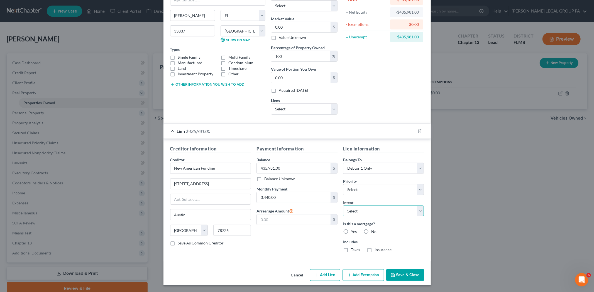
click at [368, 212] on select "Select Surrender Redeem Reaffirm Avoid Other" at bounding box center [383, 211] width 81 height 11
click at [380, 209] on select "Select Surrender Redeem Reaffirm Avoid Other" at bounding box center [383, 211] width 81 height 11
select select "0"
click at [343, 206] on select "Select Surrender Redeem Reaffirm Avoid Other" at bounding box center [383, 211] width 81 height 11
click at [351, 229] on label "Yes" at bounding box center [354, 232] width 6 height 6
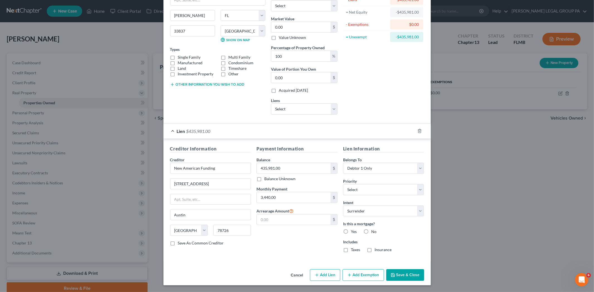
click at [353, 229] on input "Yes" at bounding box center [355, 231] width 4 height 4
radio input "true"
click at [351, 229] on label "Yes" at bounding box center [354, 232] width 6 height 6
click at [353, 229] on input "Yes" at bounding box center [355, 231] width 4 height 4
click at [391, 273] on icon "button" at bounding box center [392, 275] width 4 height 4
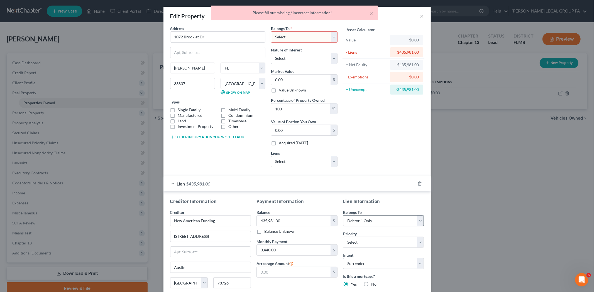
scroll to position [31, 0]
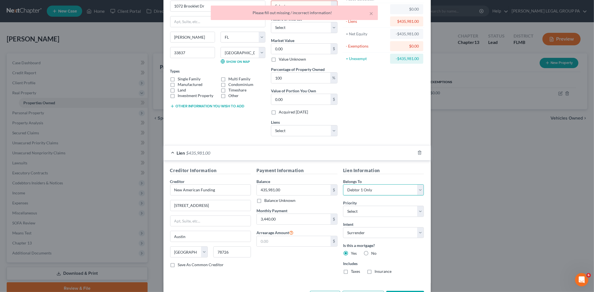
click at [363, 191] on select "Select Debtor 1 Only Debtor 2 Only Debtor 1 And Debtor 2 Only At Least One Of T…" at bounding box center [383, 190] width 81 height 11
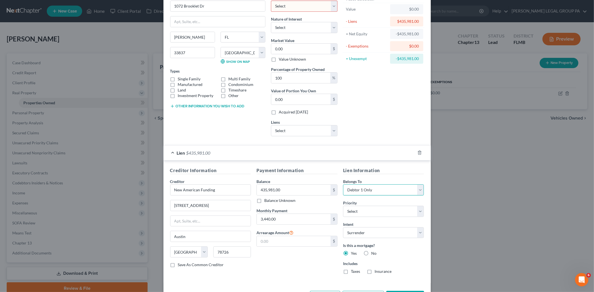
select select "3"
click at [343, 185] on select "Select Debtor 1 Only Debtor 2 Only Debtor 1 And Debtor 2 Only At Least One Of T…" at bounding box center [383, 190] width 81 height 11
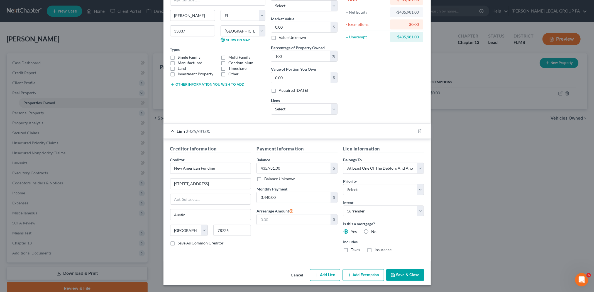
click at [390, 276] on icon "button" at bounding box center [392, 275] width 4 height 4
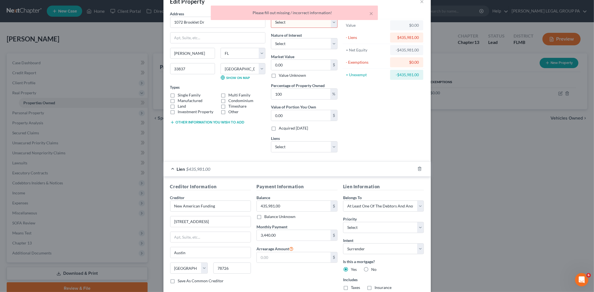
scroll to position [0, 0]
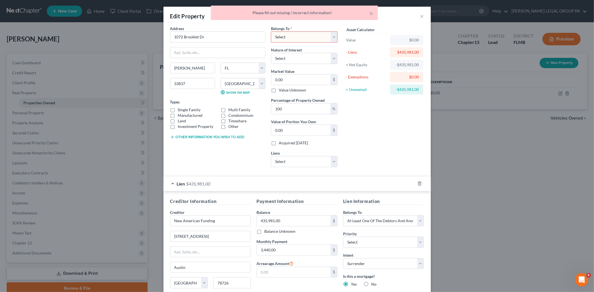
click at [283, 32] on select "Select Debtor 1 Only Debtor 2 Only Debtor 1 And Debtor 2 Only At Least One Of T…" at bounding box center [304, 36] width 67 height 11
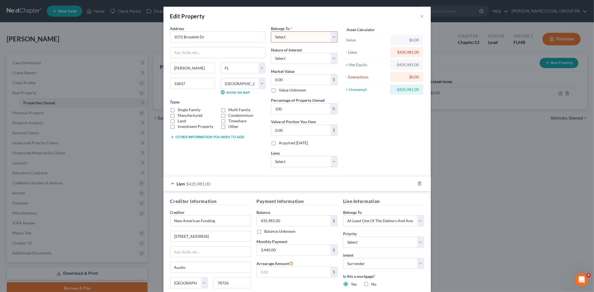
select select "3"
click at [271, 31] on select "Select Debtor 1 Only Debtor 2 Only Debtor 1 And Debtor 2 Only At Least One Of T…" at bounding box center [304, 36] width 67 height 11
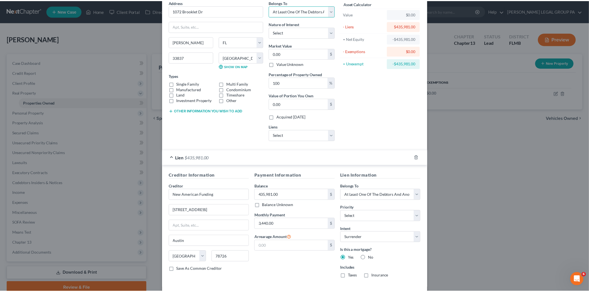
scroll to position [53, 0]
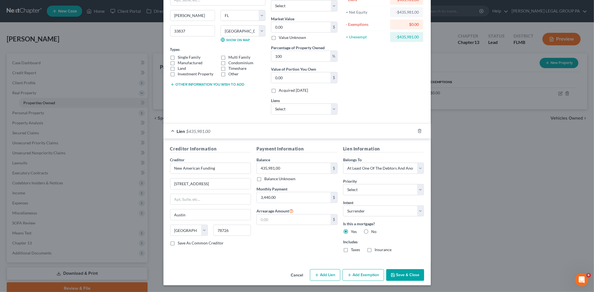
click at [388, 274] on button "Save & Close" at bounding box center [405, 275] width 38 height 12
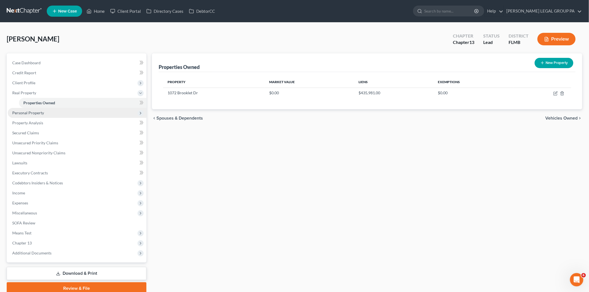
click at [63, 111] on span "Personal Property" at bounding box center [77, 113] width 139 height 10
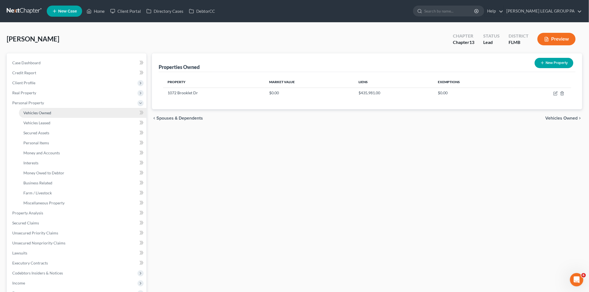
click at [46, 110] on span "Vehicles Owned" at bounding box center [37, 112] width 28 height 5
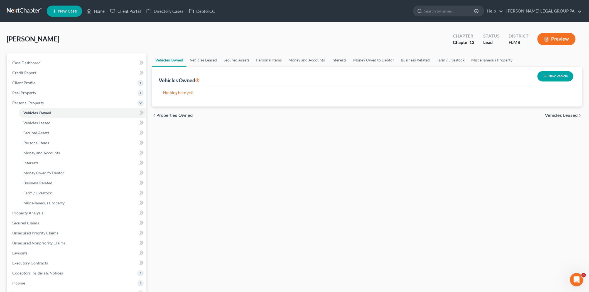
click at [556, 74] on button "New Vehicle" at bounding box center [555, 76] width 36 height 10
select select "0"
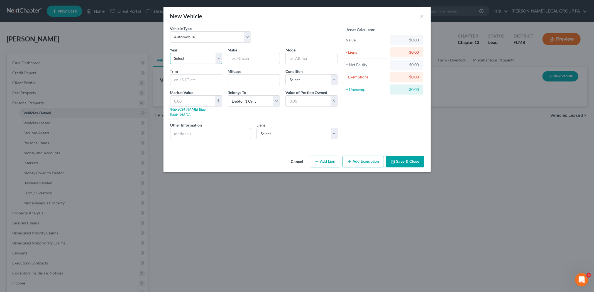
click at [178, 55] on select "Select 2026 2025 2024 2023 2022 2021 2020 2019 2018 2017 2016 2015 2014 2013 20…" at bounding box center [196, 58] width 52 height 11
click at [410, 156] on button "Save & Close" at bounding box center [405, 162] width 38 height 12
click at [422, 15] on button "×" at bounding box center [422, 16] width 4 height 7
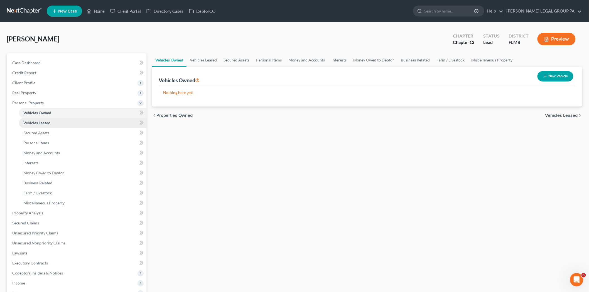
click at [47, 122] on span "Vehicles Leased" at bounding box center [36, 123] width 27 height 5
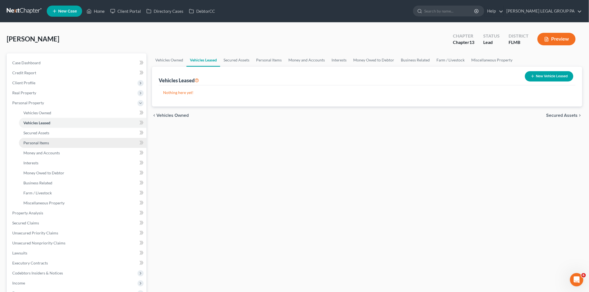
click at [105, 138] on link "Personal Items" at bounding box center [82, 143] width 127 height 10
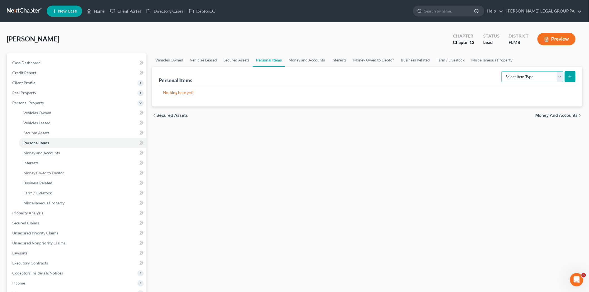
click at [532, 80] on select "Select Item Type Clothing Collectibles Of Value Electronics Firearms Household …" at bounding box center [533, 76] width 62 height 11
select select "clothing"
click at [502, 71] on select "Select Item Type Clothing Collectibles Of Value Electronics Firearms Household …" at bounding box center [533, 76] width 62 height 11
click at [568, 75] on icon "submit" at bounding box center [570, 77] width 4 height 4
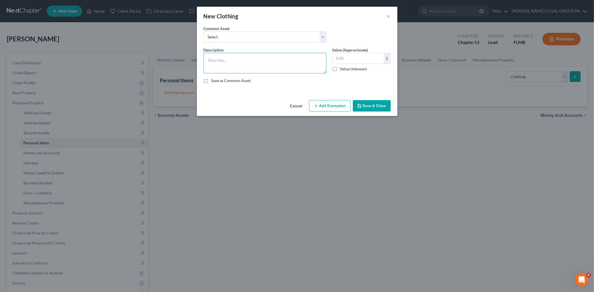
click at [264, 66] on textarea at bounding box center [264, 63] width 123 height 21
type textarea "Clothing"
click at [347, 59] on input "text" at bounding box center [357, 58] width 51 height 11
type input "200.00"
click at [377, 106] on button "Save & Close" at bounding box center [372, 106] width 38 height 12
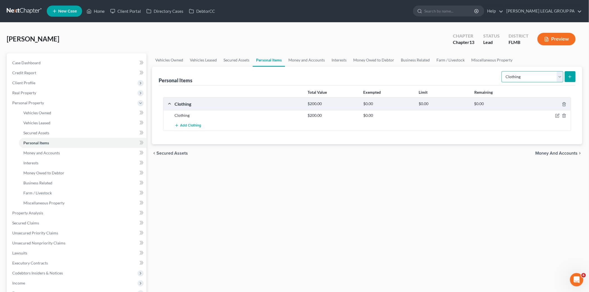
click at [516, 78] on select "Select Item Type Clothing Collectibles Of Value Electronics Firearms Household …" at bounding box center [533, 76] width 62 height 11
select select "collectibles_of_value"
click at [502, 71] on select "Select Item Type Clothing Collectibles Of Value Electronics Firearms Household …" at bounding box center [533, 76] width 62 height 11
click at [570, 77] on line "submit" at bounding box center [570, 76] width 0 height 3
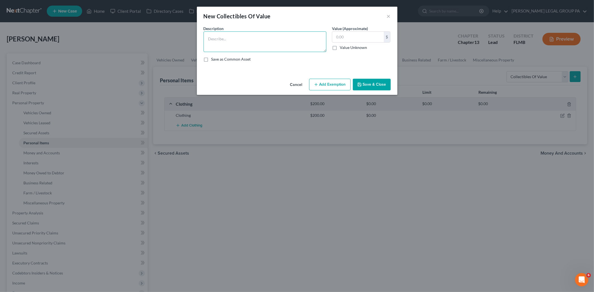
click at [249, 50] on textarea at bounding box center [264, 41] width 123 height 21
click at [294, 87] on button "Cancel" at bounding box center [296, 84] width 21 height 11
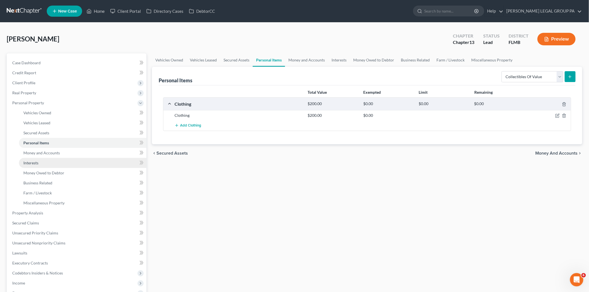
click at [46, 160] on link "Interests" at bounding box center [82, 163] width 127 height 10
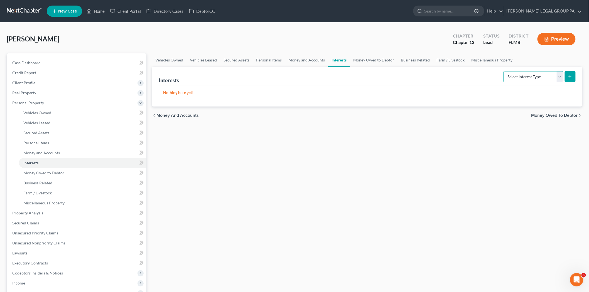
click at [519, 73] on select "Select Interest Type 401K Annuity Bond Education IRA Government Bond Government…" at bounding box center [533, 76] width 60 height 11
click at [426, 174] on div "Vehicles Owned Vehicles Leased Secured Assets Personal Items Money and Accounts…" at bounding box center [367, 218] width 436 height 331
click at [519, 74] on select "Select Interest Type 401K Annuity Bond Education IRA Government Bond Government…" at bounding box center [533, 76] width 60 height 11
select select "stock"
click at [504, 71] on select "Select Interest Type 401K Annuity Bond Education IRA Government Bond Government…" at bounding box center [533, 76] width 60 height 11
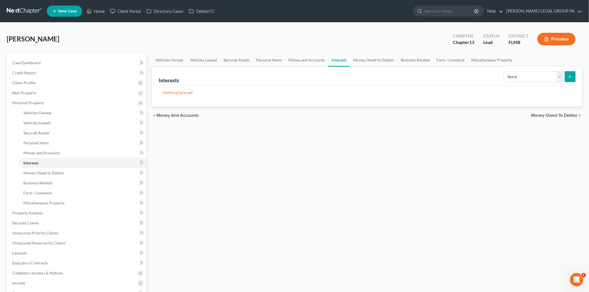
click at [569, 78] on icon "submit" at bounding box center [570, 77] width 4 height 4
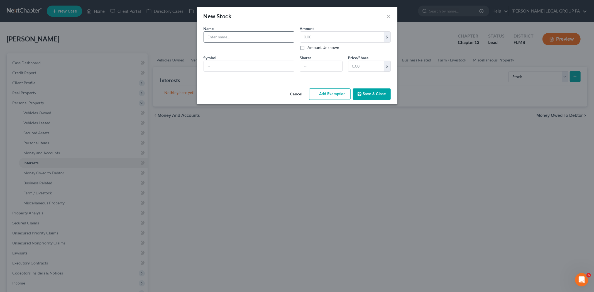
click at [232, 38] on input "text" at bounding box center [249, 37] width 90 height 11
click at [240, 37] on input "text" at bounding box center [249, 37] width 90 height 11
click at [376, 95] on button "Save & Close" at bounding box center [372, 95] width 38 height 12
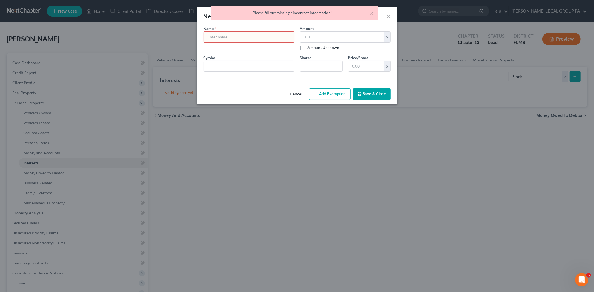
click at [388, 15] on div "× Please fill out missing / incorrect information!" at bounding box center [294, 14] width 594 height 17
click at [299, 95] on button "Cancel" at bounding box center [296, 94] width 21 height 11
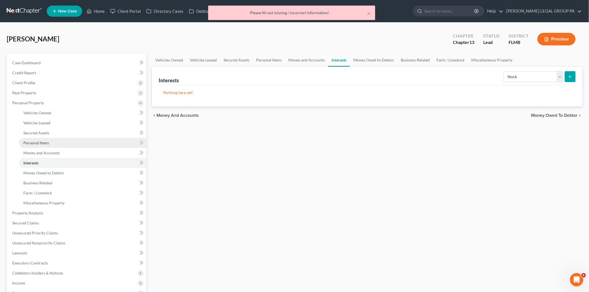
click at [56, 146] on link "Personal Items" at bounding box center [82, 143] width 127 height 10
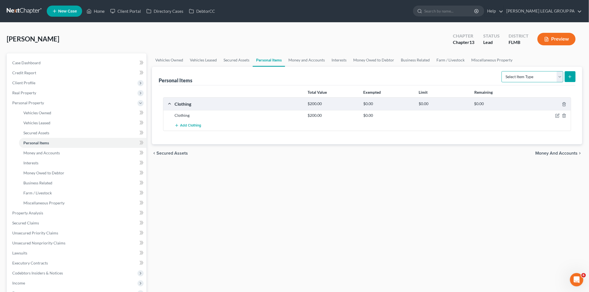
drag, startPoint x: 537, startPoint y: 72, endPoint x: 535, endPoint y: 76, distance: 4.3
click at [536, 73] on select "Select Item Type Clothing Collectibles Of Value Electronics Firearms Household …" at bounding box center [533, 76] width 62 height 11
select select "electronics"
click at [502, 71] on select "Select Item Type Clothing Collectibles Of Value Electronics Firearms Household …" at bounding box center [533, 76] width 62 height 11
click at [569, 75] on icon "submit" at bounding box center [570, 77] width 4 height 4
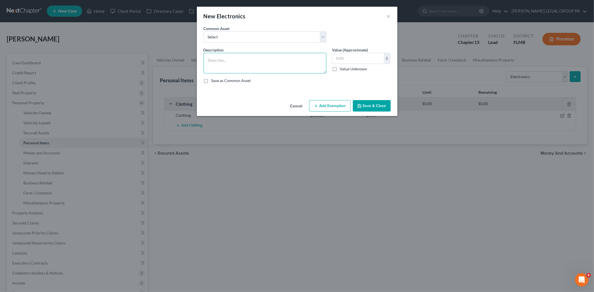
click at [223, 63] on textarea at bounding box center [264, 63] width 123 height 21
type textarea "Tv, tablet, PS5, Laptop,"
click at [257, 64] on textarea "Tv, tablet, PS5, Laptop," at bounding box center [264, 63] width 123 height 21
click at [372, 59] on input "text" at bounding box center [357, 58] width 51 height 11
type input "400.00"
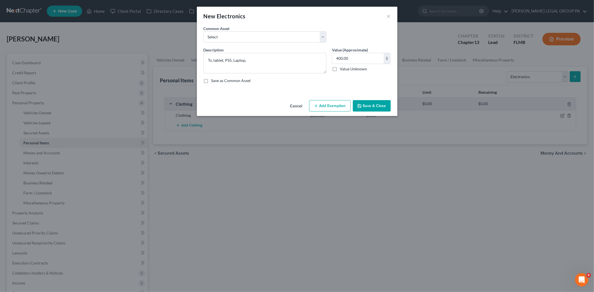
click at [380, 102] on button "Save & Close" at bounding box center [372, 106] width 38 height 12
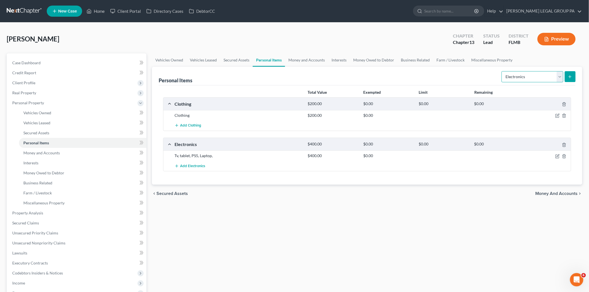
click at [517, 75] on select "Select Item Type Clothing Collectibles Of Value Electronics Firearms Household …" at bounding box center [533, 76] width 62 height 11
click at [502, 71] on select "Select Item Type Clothing Collectibles Of Value Electronics Firearms Household …" at bounding box center [533, 76] width 62 height 11
click at [545, 77] on select "Select Item Type Clothing Collectibles Of Value Electronics Firearms Household …" at bounding box center [533, 76] width 62 height 11
select select "household_goods"
click at [502, 71] on select "Select Item Type Clothing Collectibles Of Value Electronics Firearms Household …" at bounding box center [533, 76] width 62 height 11
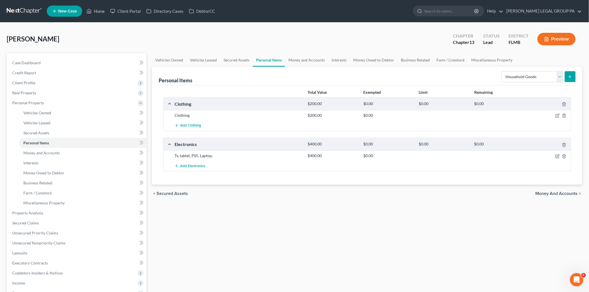
click at [568, 77] on icon "submit" at bounding box center [570, 77] width 4 height 4
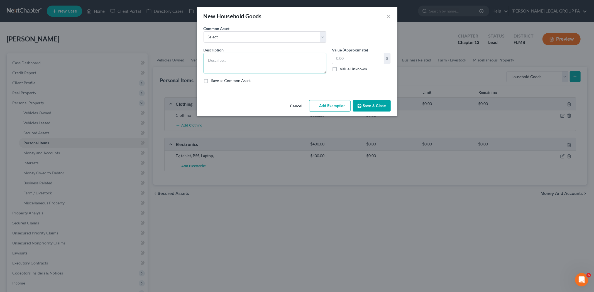
click at [277, 57] on textarea at bounding box center [264, 63] width 123 height 21
click at [227, 60] on textarea "1 nightstnad, 1 chest, 1 desk," at bounding box center [264, 63] width 123 height 21
click at [281, 63] on textarea "1 nightstand, 1 chest, 1 desk," at bounding box center [264, 63] width 123 height 21
click at [293, 60] on textarea "1 nightstand, 1 chest, 1 desk, 2 sofas, 1 coffee table, entertainment system ([…" at bounding box center [264, 63] width 123 height 21
type textarea "1 nightstand, 1 chest, 1 desk, 2 sofas, 1 coffee table ([GEOGRAPHIC_DATA]), ent…"
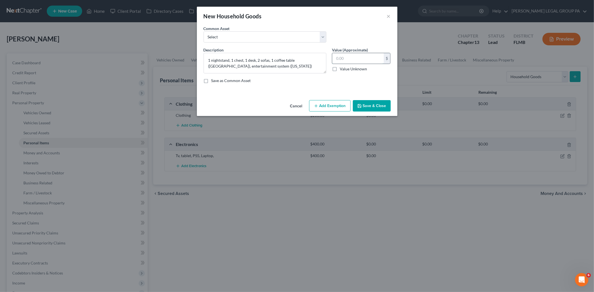
click at [353, 62] on input "text" at bounding box center [357, 58] width 51 height 11
type input "250.00"
click at [382, 106] on button "Save & Close" at bounding box center [372, 106] width 38 height 12
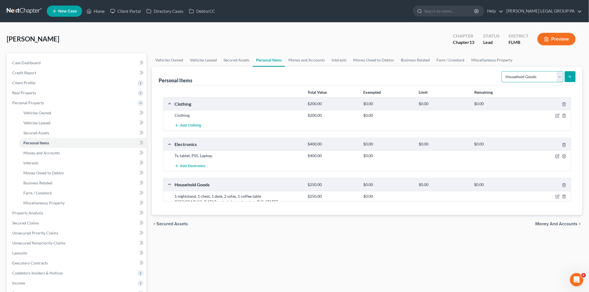
click at [527, 76] on select "Select Item Type Clothing Collectibles Of Value Electronics Firearms Household …" at bounding box center [533, 76] width 62 height 11
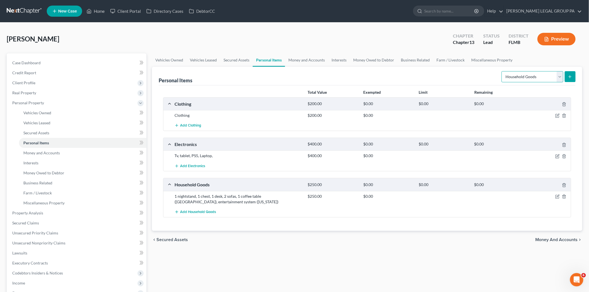
select select "jewelry"
click at [502, 71] on select "Select Item Type Clothing Collectibles Of Value Electronics Firearms Household …" at bounding box center [533, 76] width 62 height 11
click at [427, 75] on div "Personal Items Select Item Type Clothing Collectibles Of Value Electronics Fire…" at bounding box center [367, 76] width 417 height 19
click at [524, 81] on select "Select Item Type Clothing Collectibles Of Value Electronics Firearms Household …" at bounding box center [533, 76] width 62 height 11
drag, startPoint x: 233, startPoint y: 245, endPoint x: 102, endPoint y: 187, distance: 143.2
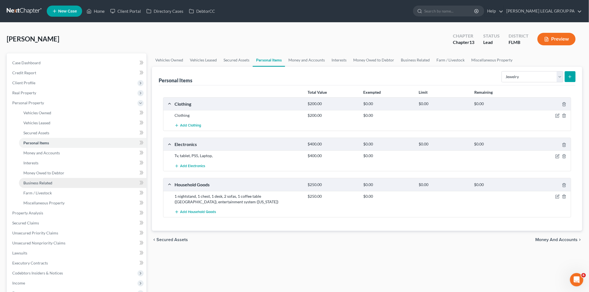
click at [233, 245] on div "chevron_left Secured Assets Money and Accounts chevron_right" at bounding box center [367, 240] width 430 height 18
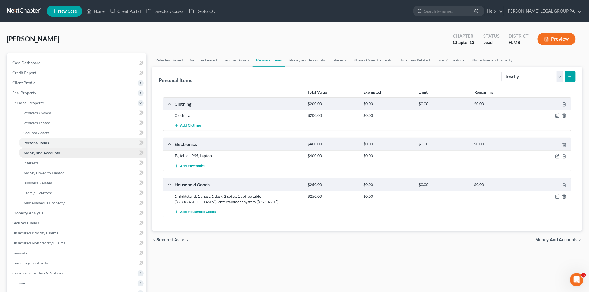
click at [56, 153] on span "Money and Accounts" at bounding box center [41, 153] width 36 height 5
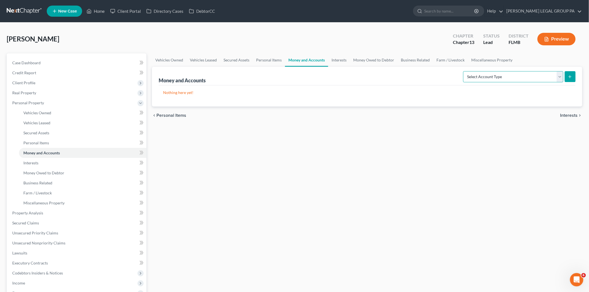
click at [521, 77] on select "Select Account Type Brokerage Cash on Hand Certificates of Deposit Checking Acc…" at bounding box center [513, 76] width 100 height 11
select select "checking"
click at [464, 71] on select "Select Account Type Brokerage Cash on Hand Certificates of Deposit Checking Acc…" at bounding box center [513, 76] width 100 height 11
click at [571, 73] on button "submit" at bounding box center [570, 76] width 11 height 11
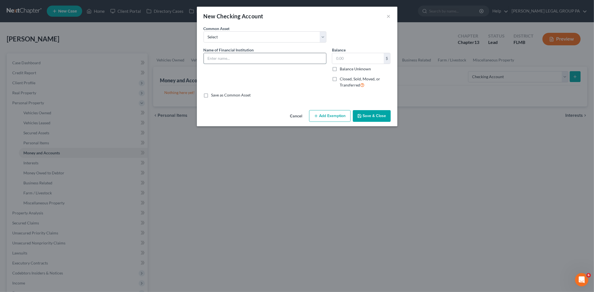
click at [231, 61] on input "text" at bounding box center [265, 58] width 122 height 11
type input "Chase"
click at [376, 114] on button "Save & Close" at bounding box center [372, 116] width 38 height 12
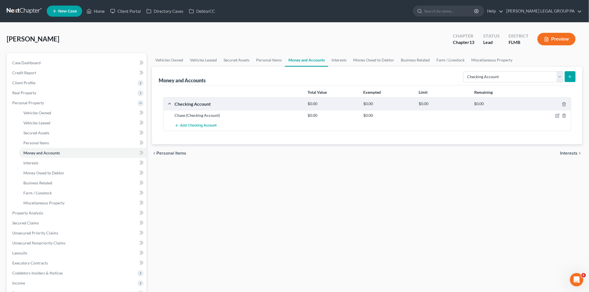
click at [573, 79] on button "submit" at bounding box center [570, 76] width 11 height 11
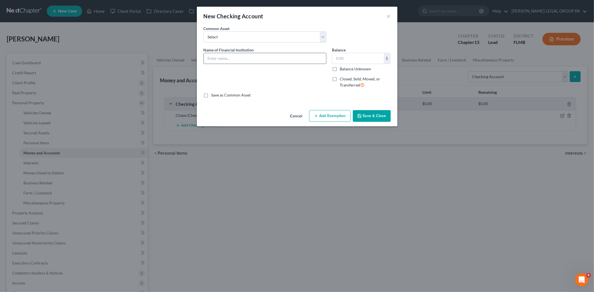
click at [295, 60] on input "text" at bounding box center [265, 58] width 122 height 11
type input "Citibank"
click at [369, 115] on button "Save & Close" at bounding box center [372, 116] width 38 height 12
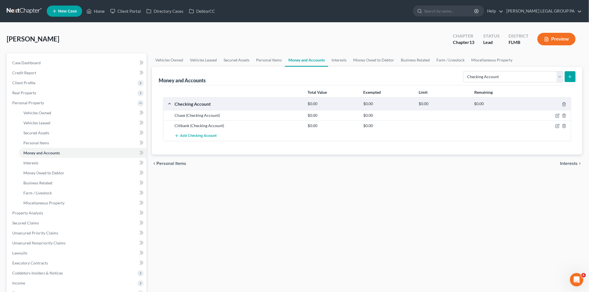
click at [569, 79] on button "submit" at bounding box center [570, 76] width 11 height 11
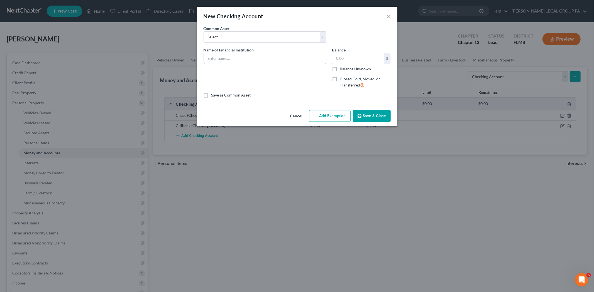
drag, startPoint x: 266, startPoint y: 60, endPoint x: 311, endPoint y: 47, distance: 46.9
click at [266, 60] on input "text" at bounding box center [265, 58] width 122 height 11
click at [291, 40] on select "Select WF account ending in [DATE] Grow Financial Credit Union Bank of America …" at bounding box center [264, 36] width 123 height 11
click at [349, 36] on div "Common Asset Select WF account ending in [DATE] Grow Financial Credit Union Ban…" at bounding box center [297, 36] width 193 height 21
click at [246, 58] on input "text" at bounding box center [265, 58] width 122 height 11
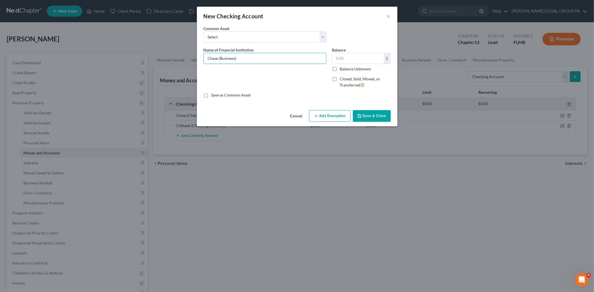
type input "Chase (Business)"
click at [388, 115] on button "Save & Close" at bounding box center [372, 116] width 38 height 12
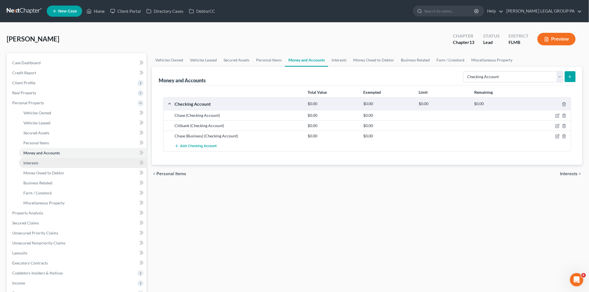
click at [76, 163] on link "Interests" at bounding box center [82, 163] width 127 height 10
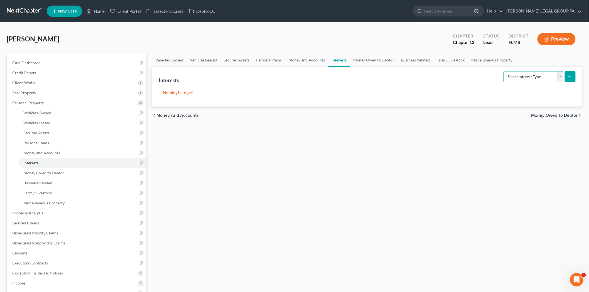
click at [549, 76] on select "Select Interest Type 401K Annuity Bond Education IRA Government Bond Government…" at bounding box center [533, 76] width 60 height 11
select select "stock"
click at [504, 71] on select "Select Interest Type 401K Annuity Bond Education IRA Government Bond Government…" at bounding box center [533, 76] width 60 height 11
click at [61, 174] on span "Money Owed to Debtor" at bounding box center [43, 173] width 41 height 5
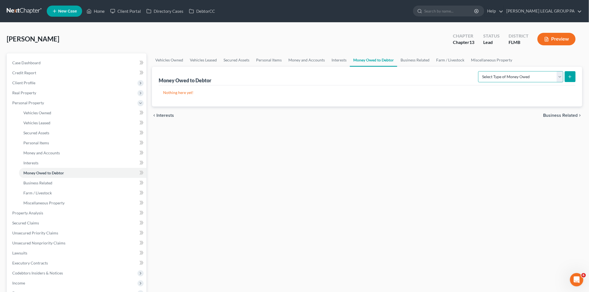
click at [516, 72] on select "Select Type of Money Owed Accounts Receivable Alimony Child Support Claims Agai…" at bounding box center [520, 76] width 85 height 11
click at [444, 119] on div "chevron_left Interests Business Related chevron_right" at bounding box center [367, 116] width 430 height 18
click at [506, 75] on select "Select Type of Money Owed Accounts Receivable Alimony Child Support Claims Agai…" at bounding box center [520, 76] width 85 height 11
click at [335, 184] on div "Vehicles Owned Vehicles Leased Secured Assets Personal Items Money and Accounts…" at bounding box center [367, 218] width 436 height 331
click at [74, 184] on link "Business Related" at bounding box center [82, 183] width 127 height 10
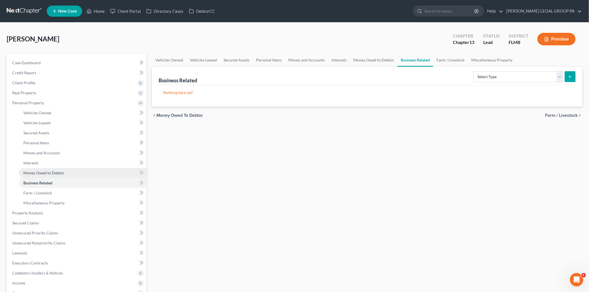
click at [78, 170] on link "Money Owed to Debtor" at bounding box center [82, 173] width 127 height 10
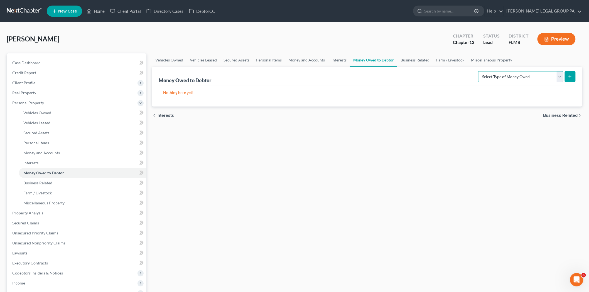
click at [506, 82] on select "Select Type of Money Owed Accounts Receivable Alimony Child Support Claims Agai…" at bounding box center [520, 76] width 85 height 11
click at [461, 159] on div "Vehicles Owned Vehicles Leased Secured Assets Personal Items Money and Accounts…" at bounding box center [367, 218] width 436 height 331
click at [55, 184] on link "Business Related" at bounding box center [82, 183] width 127 height 10
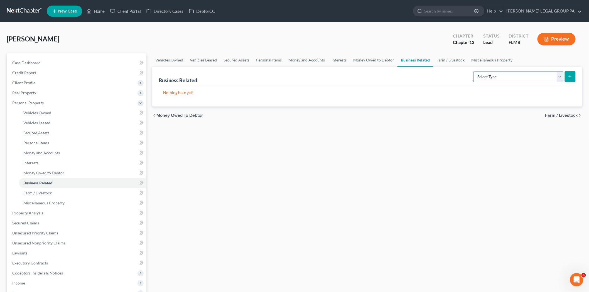
click at [503, 79] on select "Select Type Customer Lists Franchises Inventory Licenses Machinery Office Equip…" at bounding box center [518, 76] width 90 height 11
click at [411, 130] on div "Vehicles Owned Vehicles Leased Secured Assets Personal Items Money and Accounts…" at bounding box center [367, 218] width 436 height 331
click at [524, 79] on select "Select Type Customer Lists Franchises Inventory Licenses Machinery Office Equip…" at bounding box center [518, 76] width 90 height 11
select select "machinery"
click at [474, 71] on select "Select Type Customer Lists Franchises Inventory Licenses Machinery Office Equip…" at bounding box center [518, 76] width 90 height 11
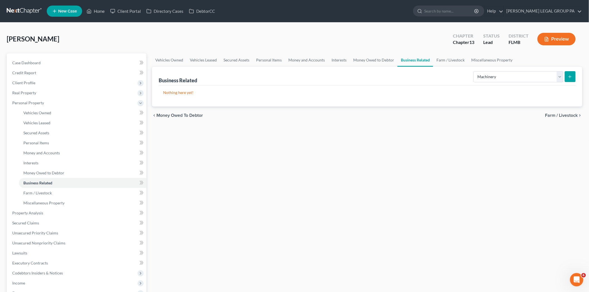
click at [574, 76] on button "submit" at bounding box center [570, 76] width 11 height 11
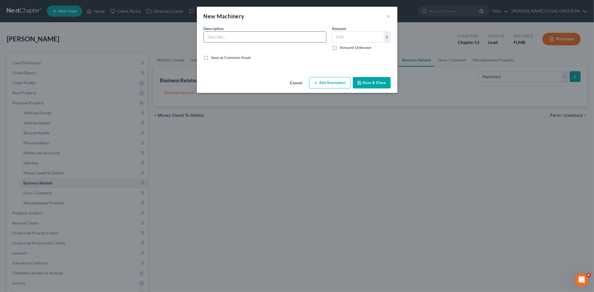
click at [218, 33] on input "text" at bounding box center [265, 37] width 122 height 11
click at [215, 38] on input "text" at bounding box center [265, 37] width 122 height 11
type input "Truck"
click at [366, 39] on input "text" at bounding box center [357, 37] width 51 height 11
type input "60,000.00"
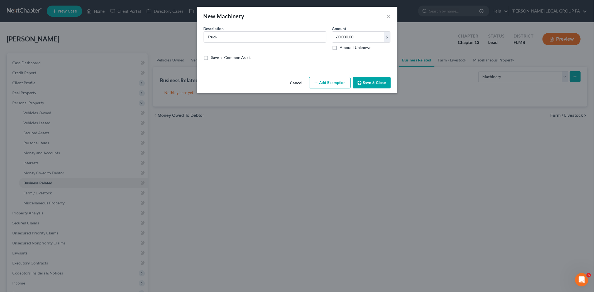
click at [374, 84] on button "Save & Close" at bounding box center [372, 83] width 38 height 12
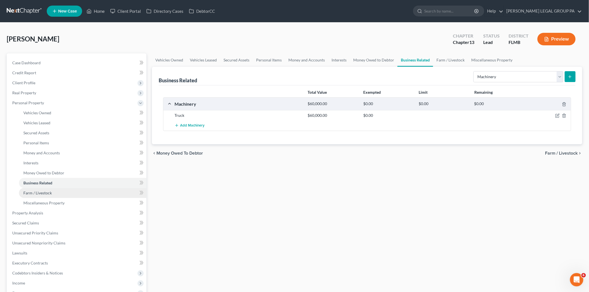
click at [69, 188] on link "Farm / Livestock" at bounding box center [82, 193] width 127 height 10
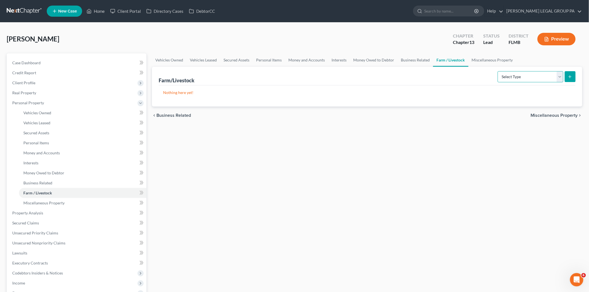
click at [545, 79] on select "Select Type Animals & Livestock Crops: Growing or Harvested Farming Equipment F…" at bounding box center [531, 76] width 66 height 11
click at [394, 201] on div "Vehicles Owned Vehicles Leased Secured Assets Personal Items Money and Accounts…" at bounding box center [367, 218] width 436 height 331
click at [83, 202] on link "Miscellaneous Property" at bounding box center [82, 203] width 127 height 10
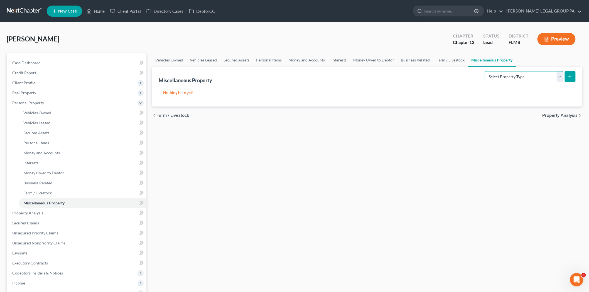
click at [534, 73] on select "Select Property Type Assigned for Creditor Benefit [DATE] Holding for Another N…" at bounding box center [524, 76] width 78 height 11
click at [463, 160] on div "Vehicles Owned Vehicles Leased Secured Assets Personal Items Money and Accounts…" at bounding box center [367, 218] width 436 height 331
click at [30, 214] on span "Property Analysis" at bounding box center [27, 213] width 31 height 5
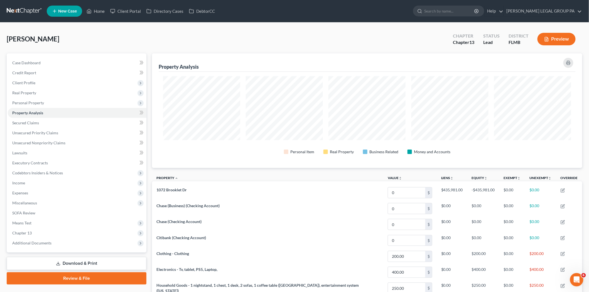
scroll to position [115, 430]
click at [54, 124] on link "Secured Claims" at bounding box center [77, 123] width 139 height 10
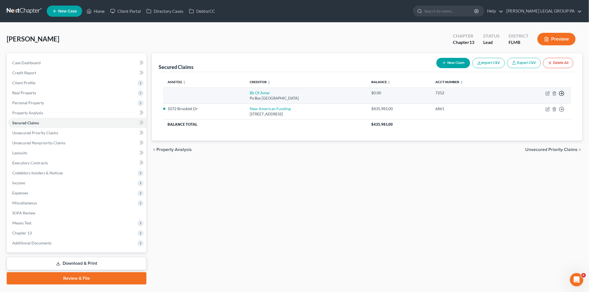
click at [562, 92] on icon "button" at bounding box center [562, 94] width 6 height 6
click at [531, 107] on link "Move to F" at bounding box center [536, 106] width 46 height 9
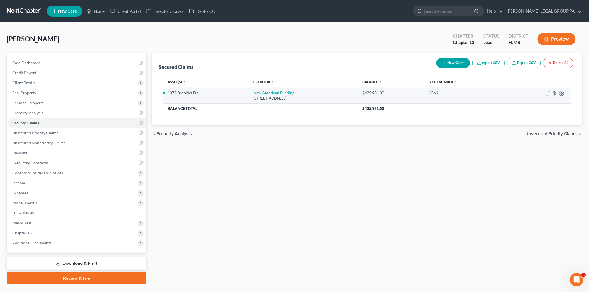
click at [561, 96] on td "Move to E Move to F Move to G Move to Notice Only" at bounding box center [538, 96] width 66 height 16
click at [561, 95] on icon "button" at bounding box center [562, 94] width 6 height 6
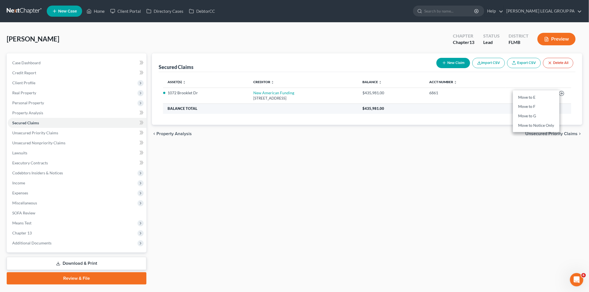
click at [440, 113] on th "$435,981.00" at bounding box center [464, 109] width 213 height 10
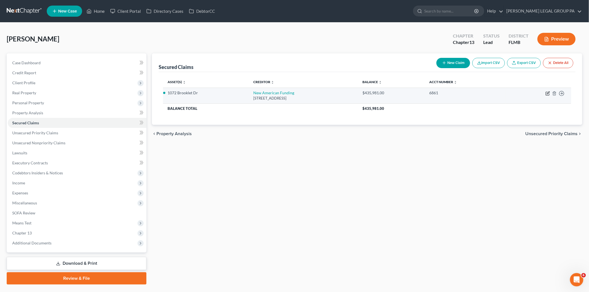
click at [549, 95] on icon "button" at bounding box center [548, 93] width 4 height 4
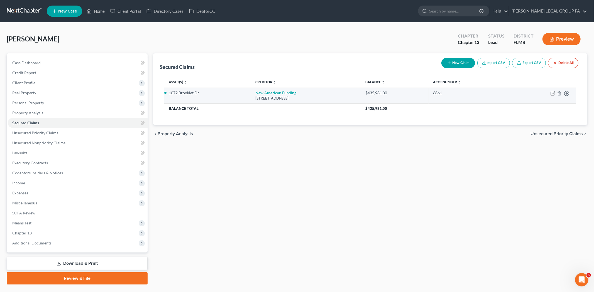
select select "45"
select select "3"
select select "0"
select select "3"
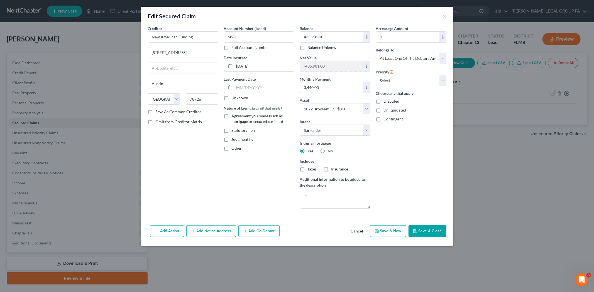
click at [426, 231] on button "Save & Close" at bounding box center [427, 231] width 38 height 12
select select
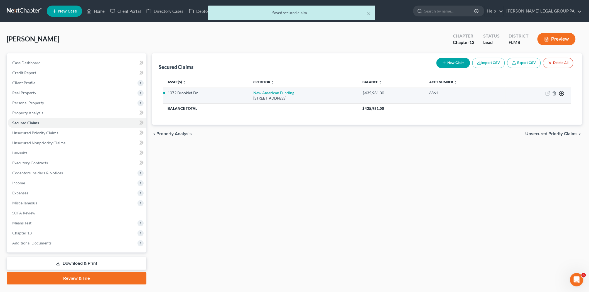
click at [561, 95] on icon "button" at bounding box center [562, 94] width 6 height 6
click at [531, 109] on link "Move to F" at bounding box center [536, 106] width 46 height 9
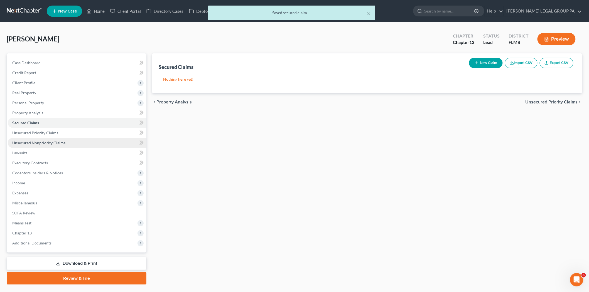
click at [57, 143] on span "Unsecured Nonpriority Claims" at bounding box center [38, 143] width 53 height 5
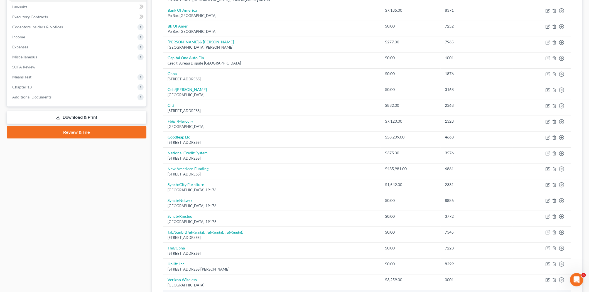
scroll to position [206, 0]
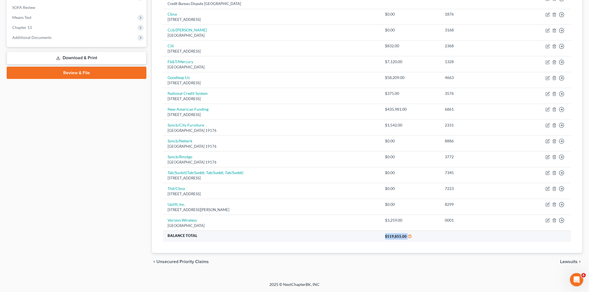
drag, startPoint x: 391, startPoint y: 235, endPoint x: 297, endPoint y: 237, distance: 94.6
click at [297, 237] on tr "Balance Total $519,855.00" at bounding box center [367, 236] width 408 height 11
click at [403, 238] on th "$519,855.00" at bounding box center [476, 236] width 190 height 11
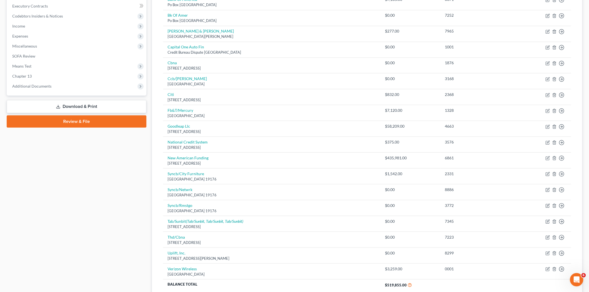
scroll to position [51, 0]
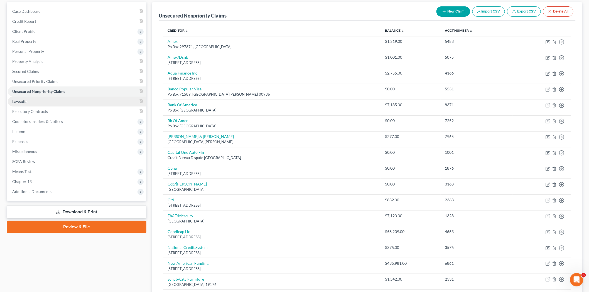
click at [75, 98] on link "Lawsuits" at bounding box center [77, 102] width 139 height 10
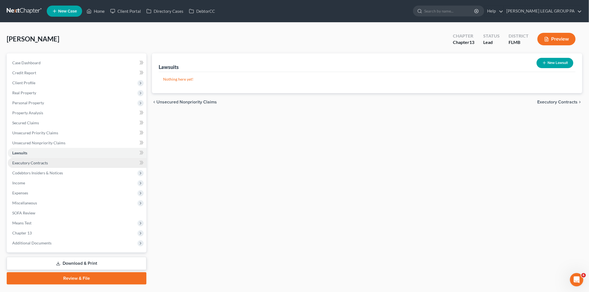
click at [63, 158] on link "Executory Contracts" at bounding box center [77, 163] width 139 height 10
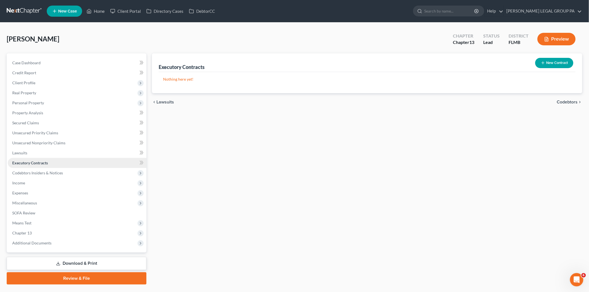
click at [36, 166] on link "Executory Contracts" at bounding box center [77, 163] width 139 height 10
click at [36, 171] on span "Codebtors Insiders & Notices" at bounding box center [37, 173] width 51 height 5
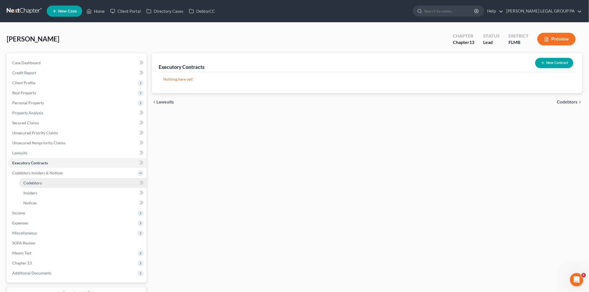
click at [47, 184] on link "Codebtors" at bounding box center [82, 183] width 127 height 10
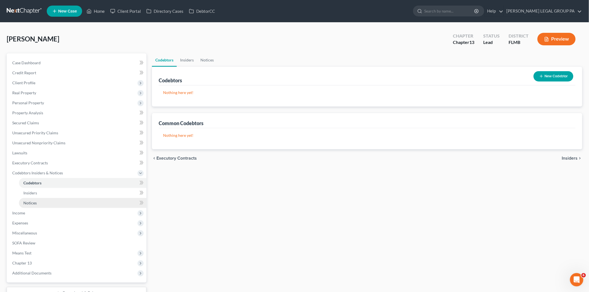
click at [52, 201] on link "Notices" at bounding box center [82, 203] width 127 height 10
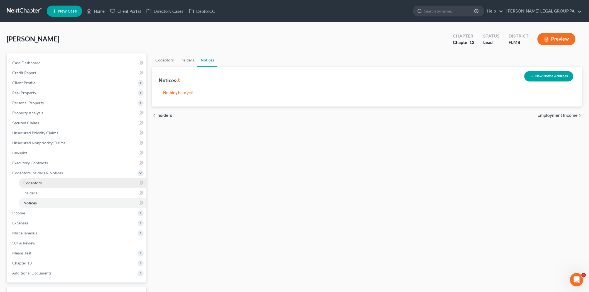
click at [43, 184] on link "Codebtors" at bounding box center [82, 183] width 127 height 10
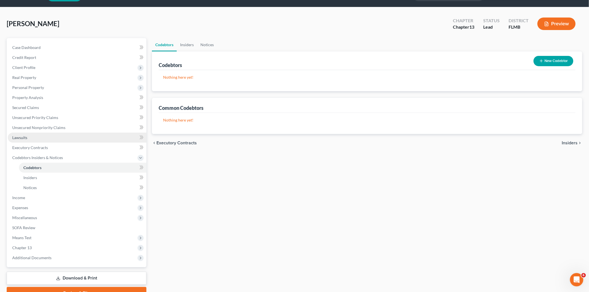
scroll to position [31, 0]
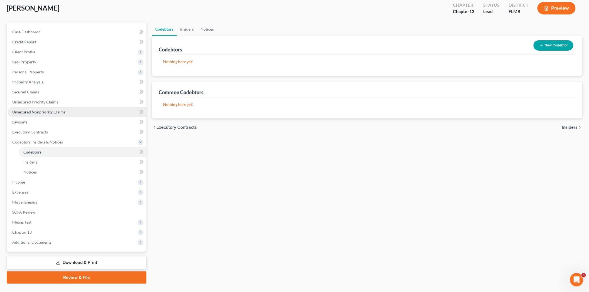
click at [72, 112] on link "Unsecured Nonpriority Claims" at bounding box center [77, 112] width 139 height 10
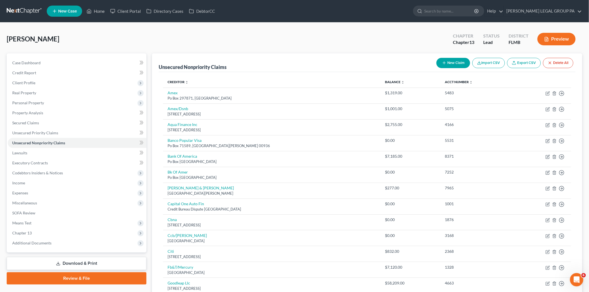
click at [452, 59] on button "New Claim" at bounding box center [453, 63] width 34 height 10
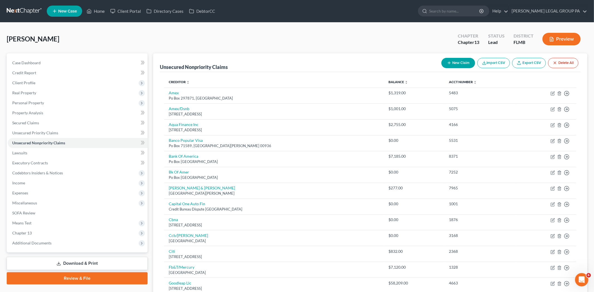
select select "0"
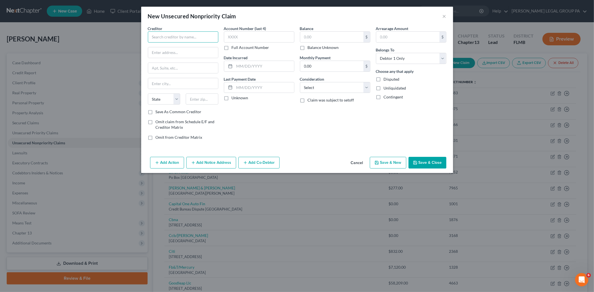
click at [176, 39] on input "text" at bounding box center [183, 36] width 70 height 11
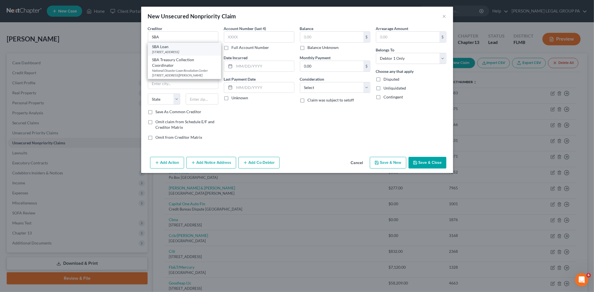
click at [177, 48] on div "SBA Loan" at bounding box center [184, 47] width 64 height 6
type input "SBA Loan"
type input "[STREET_ADDRESS]"
type input "Broomall"
select select "39"
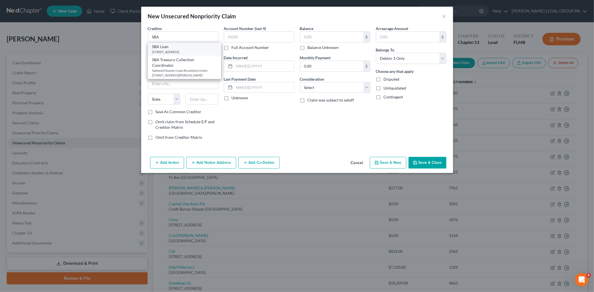
type input "19008"
click at [245, 34] on input "text" at bounding box center [259, 36] width 70 height 11
type input "9103"
click at [316, 39] on input "text" at bounding box center [331, 37] width 63 height 11
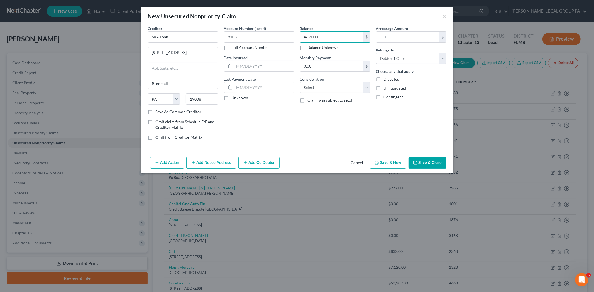
type input "469,000"
click at [410, 134] on div "Arrearage Amount $ Belongs To * Select Debtor 1 Only Debtor 2 Only Debtor 1 And…" at bounding box center [411, 85] width 76 height 119
click at [418, 160] on button "Save & Close" at bounding box center [427, 163] width 38 height 12
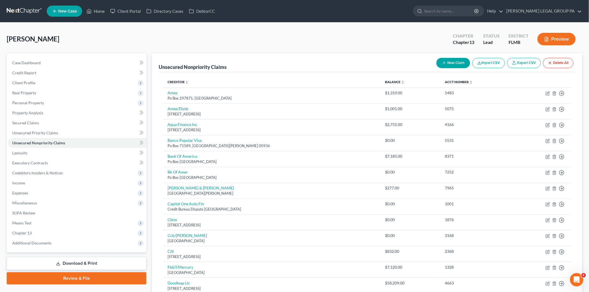
click at [447, 66] on button "New Claim" at bounding box center [453, 63] width 34 height 10
select select "0"
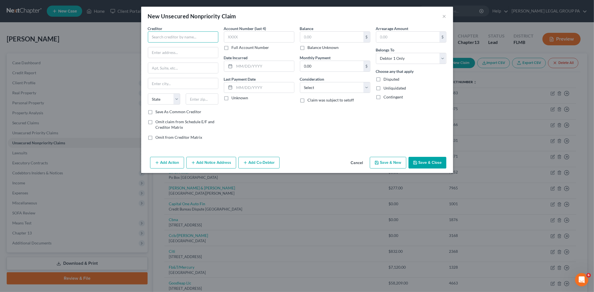
click at [188, 41] on input "text" at bounding box center [183, 36] width 70 height 11
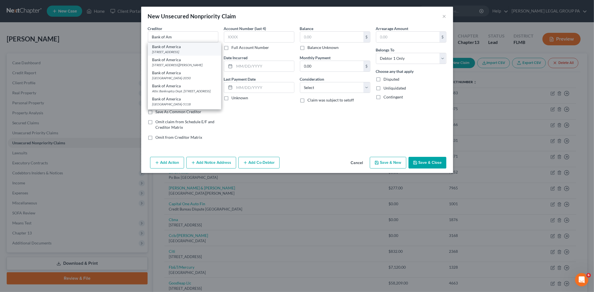
click at [186, 48] on div "Bank of America" at bounding box center [184, 47] width 64 height 6
type input "Bank of America"
type input "[STREET_ADDRESS]"
type input "[GEOGRAPHIC_DATA]"
select select "7"
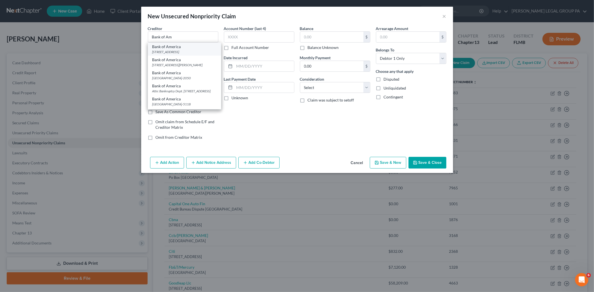
type input "19713"
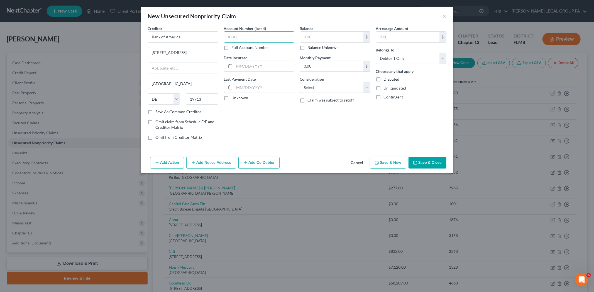
click at [259, 39] on input "text" at bounding box center [259, 36] width 70 height 11
click at [321, 38] on input "text" at bounding box center [331, 37] width 63 height 11
click at [231, 37] on input "text" at bounding box center [259, 36] width 70 height 11
click at [424, 160] on button "Save & Close" at bounding box center [427, 163] width 38 height 12
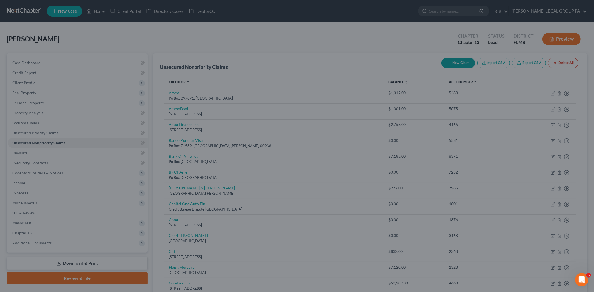
type input "0.00"
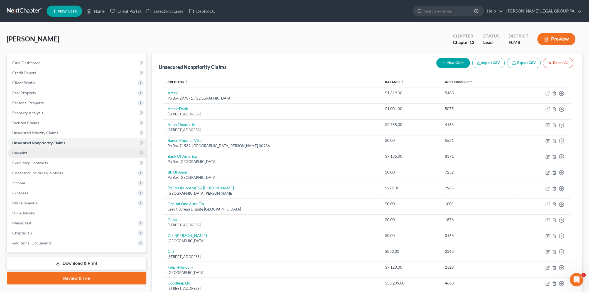
click at [60, 150] on link "Lawsuits" at bounding box center [77, 153] width 139 height 10
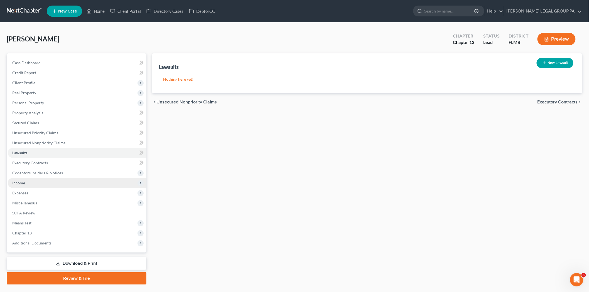
click at [51, 183] on span "Income" at bounding box center [77, 183] width 139 height 10
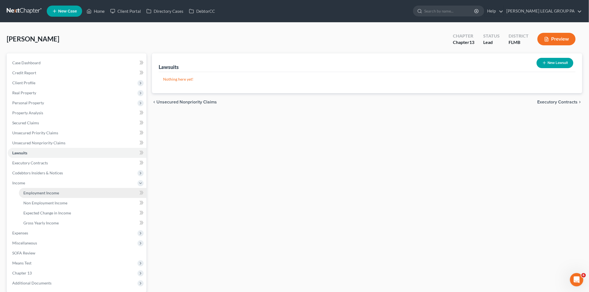
click at [51, 191] on span "Employment Income" at bounding box center [41, 193] width 36 height 5
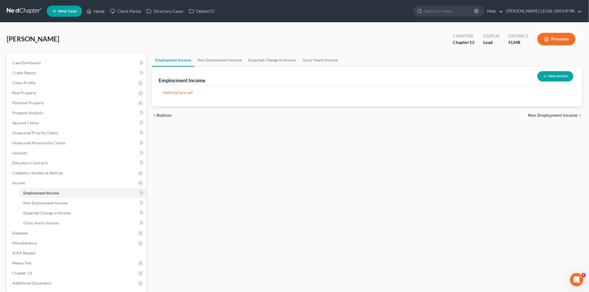
click at [555, 74] on button "New Income" at bounding box center [555, 76] width 36 height 10
select select "0"
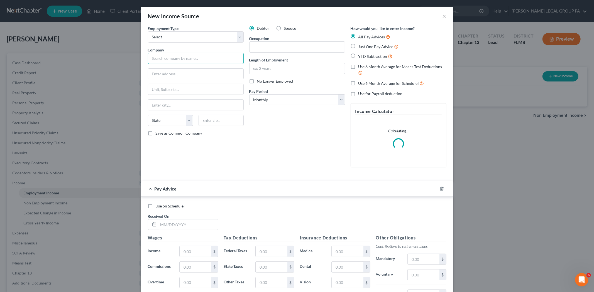
click at [169, 56] on input "text" at bounding box center [196, 58] width 96 height 11
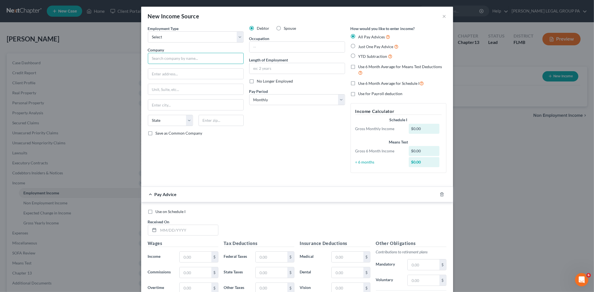
click at [199, 58] on input "text" at bounding box center [196, 58] width 96 height 11
type input "[PERSON_NAME] and Anggie Legacy, LLC"
click at [198, 77] on input "text" at bounding box center [195, 74] width 95 height 11
type input "[STREET_ADDRESS]"
click at [200, 117] on input "text" at bounding box center [220, 120] width 45 height 11
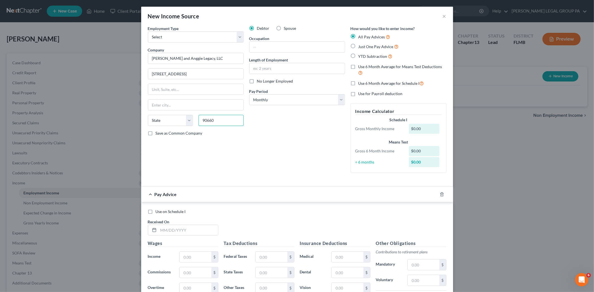
type input "90660"
type input "[PERSON_NAME]"
select select "4"
click at [272, 47] on input "text" at bounding box center [296, 47] width 95 height 11
type input "President"
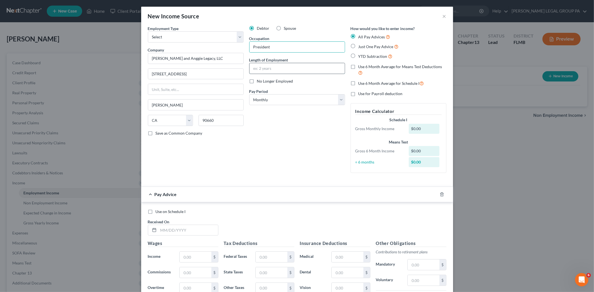
click at [274, 68] on input "text" at bounding box center [296, 68] width 95 height 11
click at [439, 196] on icon "button" at bounding box center [441, 194] width 4 height 4
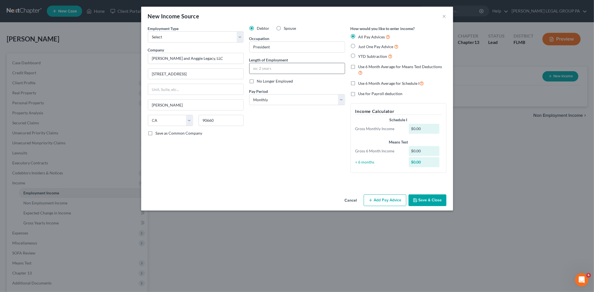
click at [302, 71] on input "text" at bounding box center [296, 68] width 95 height 11
type input "Less than a year"
click at [425, 201] on button "Save & Close" at bounding box center [427, 201] width 38 height 12
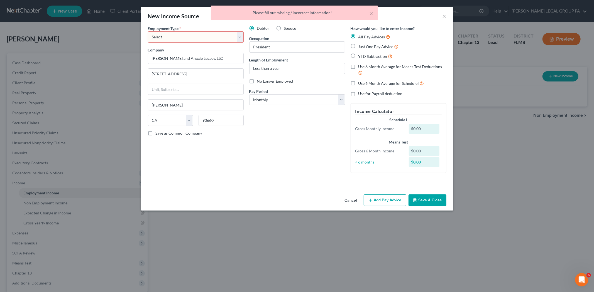
click at [184, 33] on select "Select Full or [DEMOGRAPHIC_DATA] Employment Self Employment" at bounding box center [196, 36] width 96 height 11
select select "0"
click at [148, 31] on select "Select Full or [DEMOGRAPHIC_DATA] Employment Self Employment" at bounding box center [196, 36] width 96 height 11
drag, startPoint x: 304, startPoint y: 71, endPoint x: 104, endPoint y: 66, distance: 201.0
click at [104, 66] on div "New Income Source × Employment Type * Select Full or [DEMOGRAPHIC_DATA] Employm…" at bounding box center [297, 146] width 594 height 292
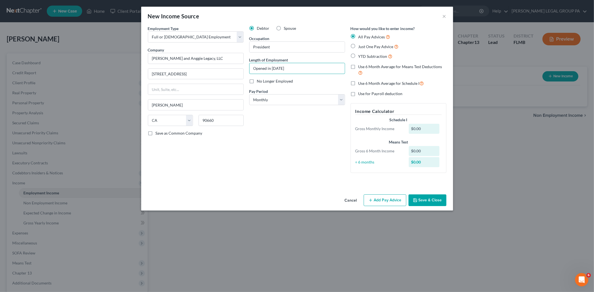
type input "Opened in [DATE]"
click at [441, 203] on button "Save & Close" at bounding box center [427, 201] width 38 height 12
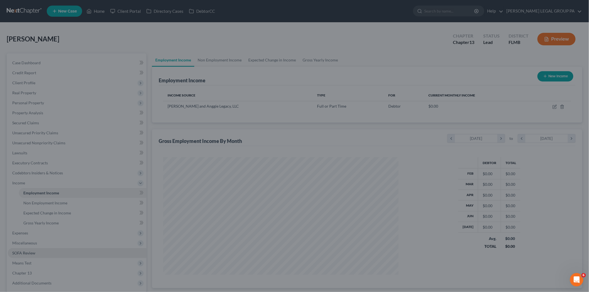
scroll to position [278207, 278079]
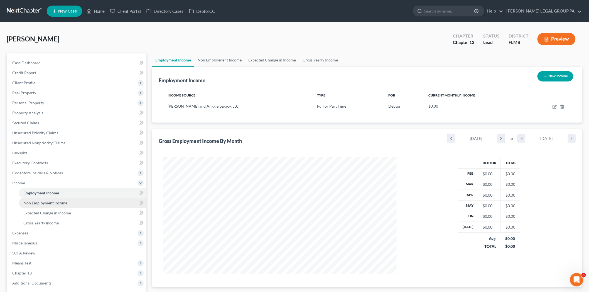
click at [83, 203] on link "Non Employment Income" at bounding box center [82, 203] width 127 height 10
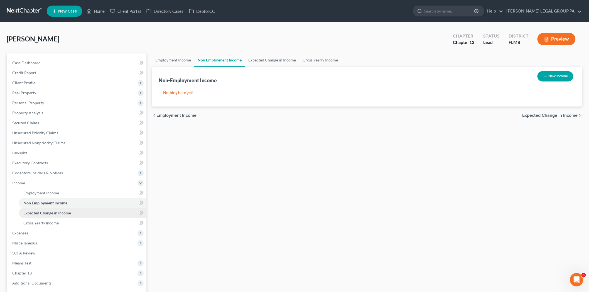
click at [62, 211] on span "Expected Change in Income" at bounding box center [47, 213] width 48 height 5
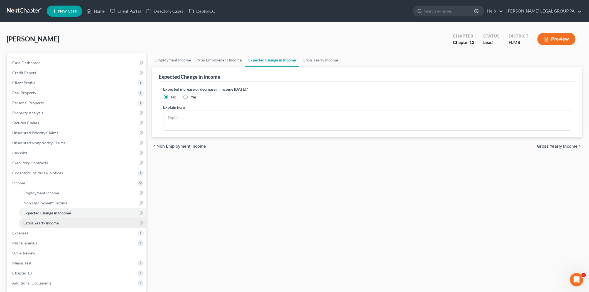
click at [68, 224] on link "Gross Yearly Income" at bounding box center [82, 223] width 127 height 10
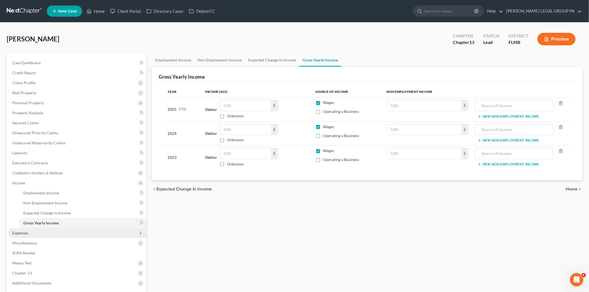
click at [22, 233] on span "Expenses" at bounding box center [20, 233] width 16 height 5
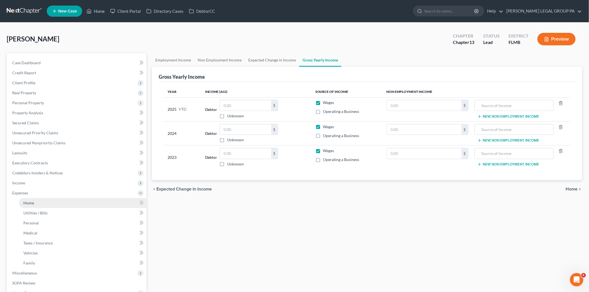
click at [67, 207] on link "Home" at bounding box center [82, 203] width 127 height 10
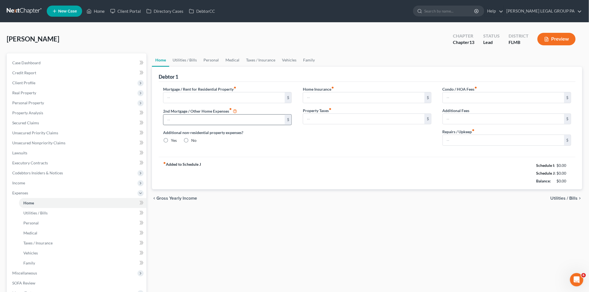
type input "0.00"
radio input "true"
type input "0.00"
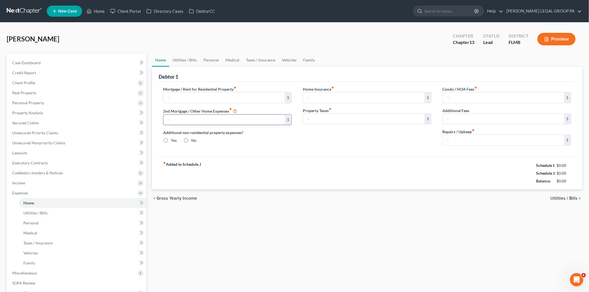
type input "0.00"
click at [210, 99] on input "text" at bounding box center [223, 97] width 121 height 11
type input "500.00"
click at [325, 99] on input "0.00" at bounding box center [363, 97] width 121 height 11
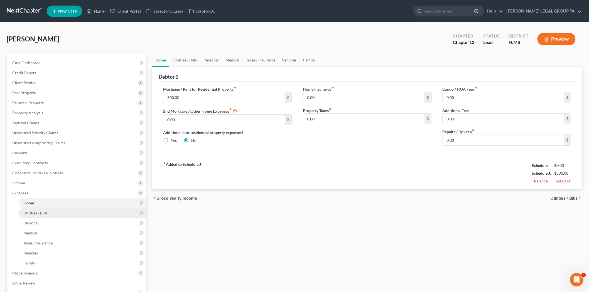
click at [56, 210] on link "Utilities / Bills" at bounding box center [82, 213] width 127 height 10
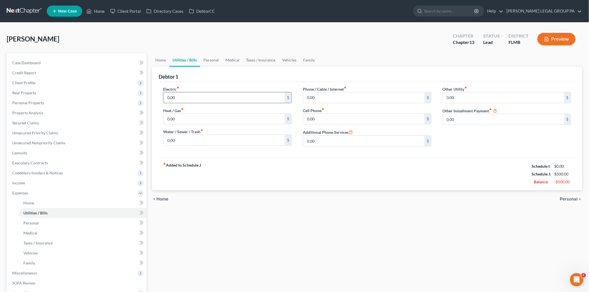
click at [185, 101] on input "0.00" at bounding box center [223, 97] width 121 height 11
click at [318, 96] on input "0.00" at bounding box center [363, 97] width 121 height 11
click at [339, 99] on input "0.00" at bounding box center [363, 97] width 121 height 11
click at [186, 101] on input "50.00" at bounding box center [223, 97] width 121 height 11
type input "30.00"
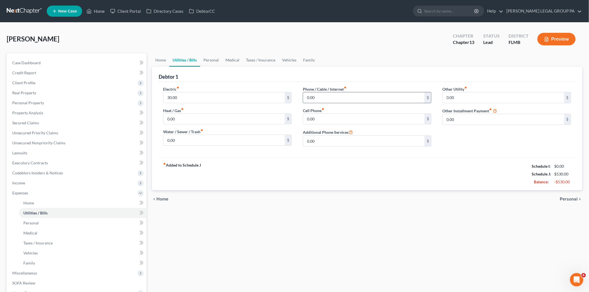
click at [368, 101] on input "0.00" at bounding box center [363, 97] width 121 height 11
type input "30.00"
click at [328, 118] on input "0.00" at bounding box center [363, 119] width 121 height 11
type input "40.00"
click at [188, 142] on input "0.00" at bounding box center [223, 140] width 121 height 11
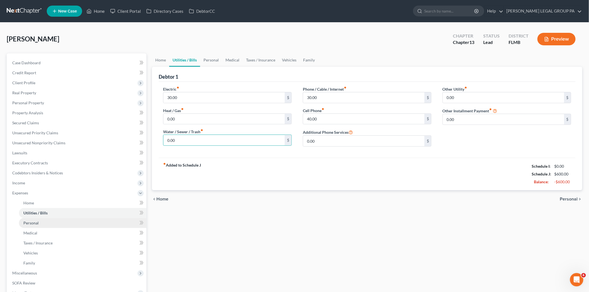
click at [51, 222] on link "Personal" at bounding box center [82, 223] width 127 height 10
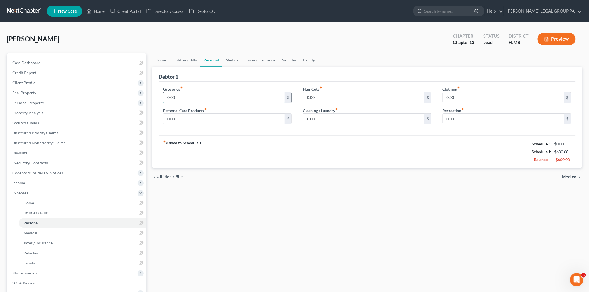
click at [190, 99] on input "0.00" at bounding box center [223, 97] width 121 height 11
type input "250.00"
click at [348, 95] on input "0.00" at bounding box center [363, 97] width 121 height 11
type input "50.00"
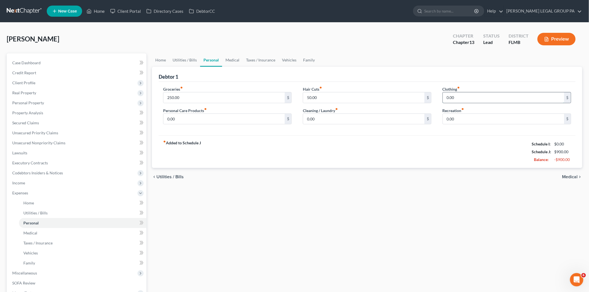
click at [494, 98] on input "0.00" at bounding box center [503, 97] width 121 height 11
click at [477, 100] on input "0.00" at bounding box center [503, 97] width 121 height 11
type input "100.00"
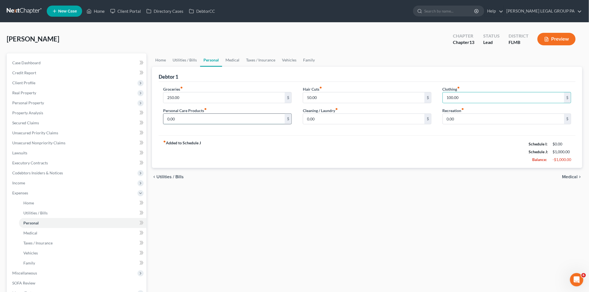
click at [198, 123] on input "0.00" at bounding box center [223, 119] width 121 height 11
type input "80.00"
click at [330, 120] on input "0.00" at bounding box center [363, 119] width 121 height 11
drag, startPoint x: 330, startPoint y: 120, endPoint x: 295, endPoint y: 129, distance: 36.3
click at [288, 134] on div "Groceries fiber_manual_record 250.00 $ Personal Care Products fiber_manual_reco…" at bounding box center [367, 109] width 417 height 54
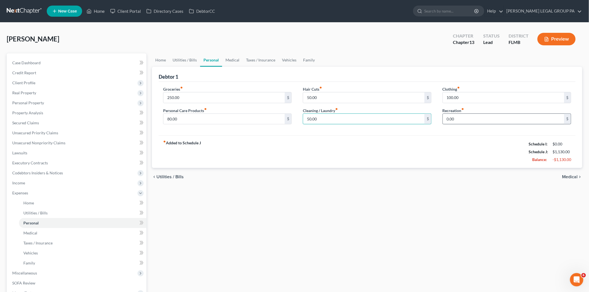
type input "50.00"
click at [477, 121] on input "0.00" at bounding box center [503, 119] width 121 height 11
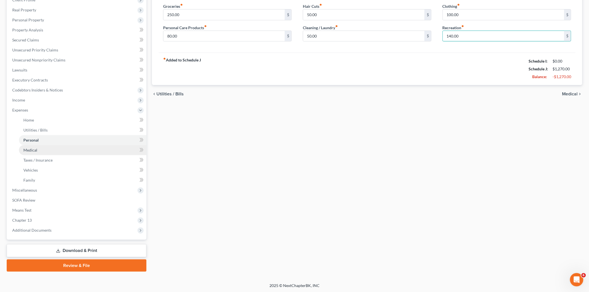
type input "140.00"
click at [38, 150] on link "Medical" at bounding box center [82, 150] width 127 height 10
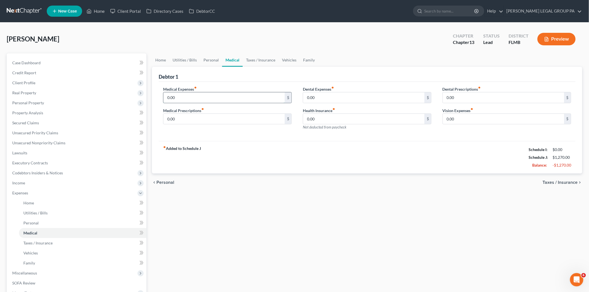
click at [188, 94] on input "0.00" at bounding box center [223, 97] width 121 height 11
type input "70.00"
click at [200, 114] on input "0.00" at bounding box center [223, 119] width 121 height 11
type input "130.00"
click at [349, 93] on input "0.00" at bounding box center [363, 97] width 121 height 11
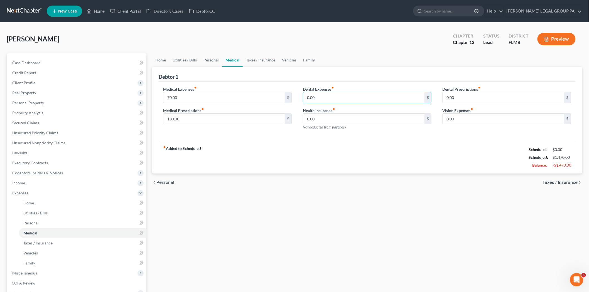
click at [336, 74] on div "Debtor 1" at bounding box center [367, 74] width 417 height 15
click at [336, 96] on input "0.00" at bounding box center [363, 97] width 121 height 11
type input "40.00"
click at [323, 120] on input "0.00" at bounding box center [363, 119] width 121 height 11
type input "140.00"
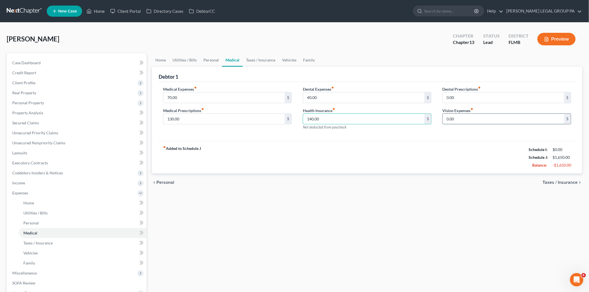
click at [463, 122] on input "0.00" at bounding box center [503, 119] width 121 height 11
type input "20.00"
click at [87, 240] on link "Taxes / Insurance" at bounding box center [82, 243] width 127 height 10
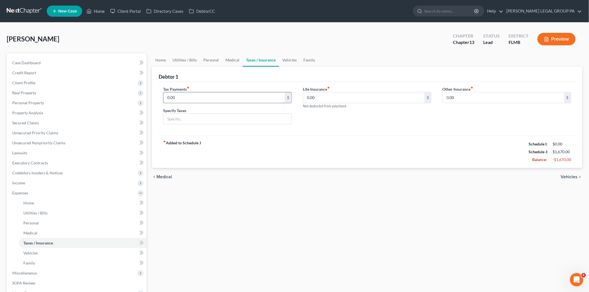
click at [188, 94] on input "0.00" at bounding box center [223, 97] width 121 height 11
click at [331, 90] on div "Life Insurance fiber_manual_record 0.00 $ Not deducted from paycheck" at bounding box center [367, 97] width 129 height 23
click at [326, 98] on input "0.00" at bounding box center [363, 97] width 121 height 11
click at [43, 252] on link "Vehicles" at bounding box center [82, 253] width 127 height 10
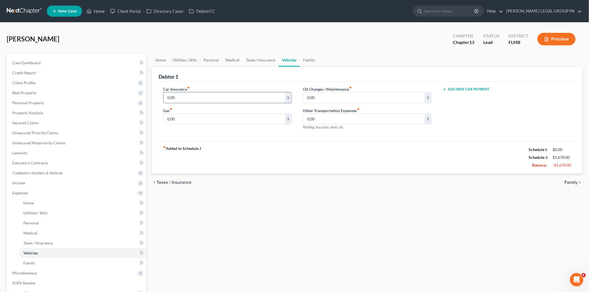
click at [188, 99] on input "0.00" at bounding box center [223, 97] width 121 height 11
click at [336, 96] on input "0.00" at bounding box center [363, 97] width 121 height 11
click at [188, 120] on input "0.00" at bounding box center [223, 119] width 121 height 11
click at [339, 118] on input "0.00" at bounding box center [363, 119] width 121 height 11
click at [199, 119] on input "0.00" at bounding box center [223, 119] width 121 height 11
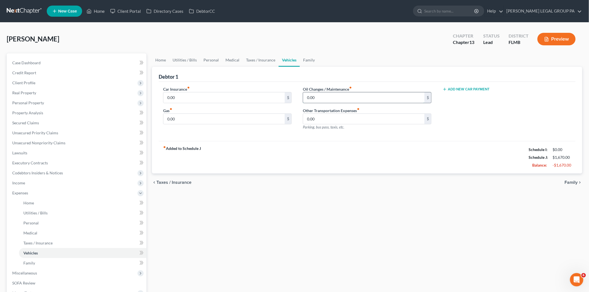
click at [338, 95] on input "0.00" at bounding box center [363, 97] width 121 height 11
click at [212, 117] on input "0.00" at bounding box center [223, 119] width 121 height 11
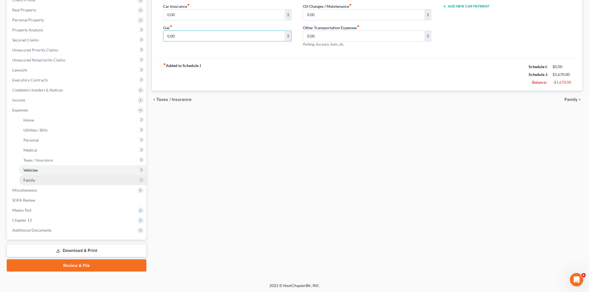
click at [32, 178] on span "Family" at bounding box center [29, 180] width 12 height 5
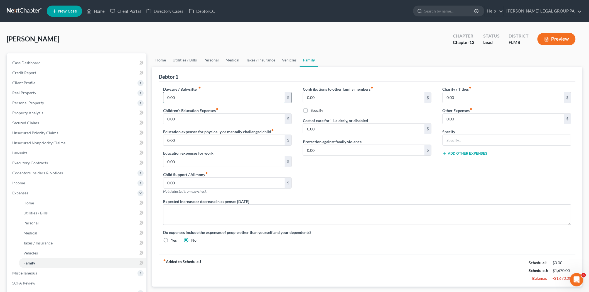
click at [187, 99] on input "0.00" at bounding box center [223, 97] width 121 height 11
click at [456, 120] on input "0.00" at bounding box center [503, 119] width 121 height 11
type input "600.00"
click at [455, 140] on input "text" at bounding box center [507, 140] width 128 height 11
type input "Flights to [GEOGRAPHIC_DATA] for family"
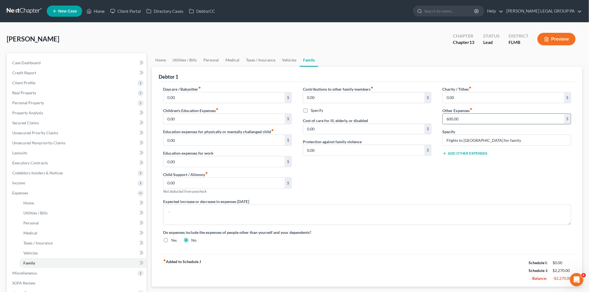
click at [467, 119] on input "600.00" at bounding box center [503, 119] width 121 height 11
click at [466, 190] on div "Charity / Tithes fiber_manual_record 0.00 $ Other Expenses fiber_manual_record …" at bounding box center [507, 142] width 140 height 112
click at [193, 96] on input "0.00" at bounding box center [223, 97] width 121 height 11
click at [199, 120] on input "0.00" at bounding box center [223, 119] width 121 height 11
click at [196, 94] on input "500.00" at bounding box center [223, 97] width 121 height 11
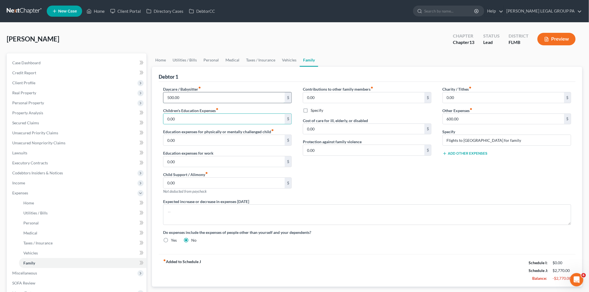
click at [196, 94] on input "500.00" at bounding box center [223, 97] width 121 height 11
type input "0.0"
click at [185, 125] on div "Daycare / Babysitter fiber_manual_record 0.0 $ Children's Education Expenses fi…" at bounding box center [228, 142] width 140 height 112
click at [185, 121] on input "0.00" at bounding box center [223, 119] width 121 height 11
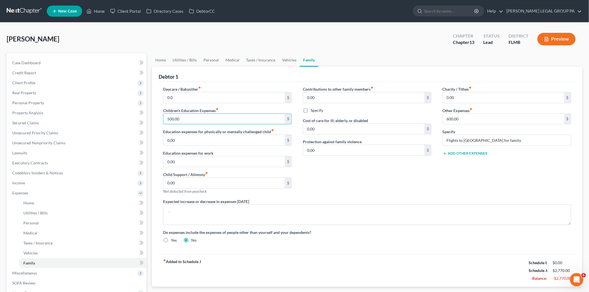
type input "500.00"
click at [195, 85] on div "Daycare / Babysitter fiber_manual_record 0.0 $ Children's Education Expenses fi…" at bounding box center [367, 168] width 417 height 173
click at [187, 102] on input "0.0" at bounding box center [223, 97] width 121 height 11
type input "0.00"
click at [184, 182] on input "0.00" at bounding box center [223, 183] width 121 height 11
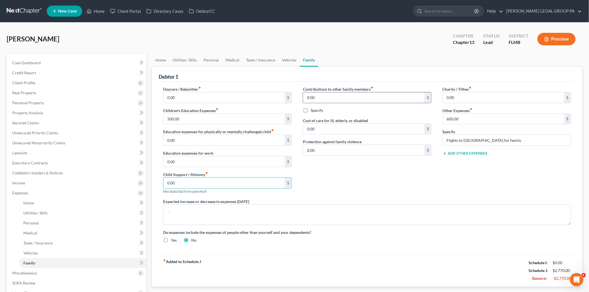
click at [334, 99] on input "0.00" at bounding box center [363, 97] width 121 height 11
type input "400.00"
click at [315, 112] on label "Specify" at bounding box center [317, 111] width 13 height 6
click at [315, 111] on input "Specify" at bounding box center [315, 110] width 4 height 4
checkbox input "true"
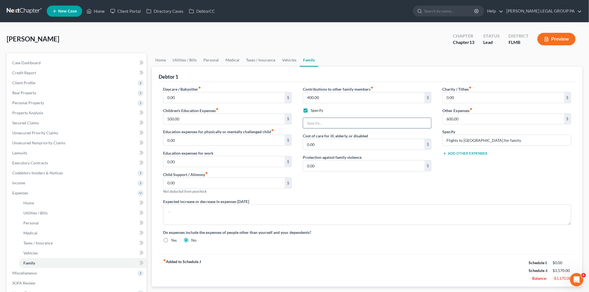
click at [335, 121] on input "text" at bounding box center [367, 123] width 128 height 11
type input "Provides support to Mother and sister"
click at [324, 145] on input "0.00" at bounding box center [363, 144] width 121 height 11
click at [483, 98] on input "0.00" at bounding box center [503, 97] width 121 height 11
type input "1"
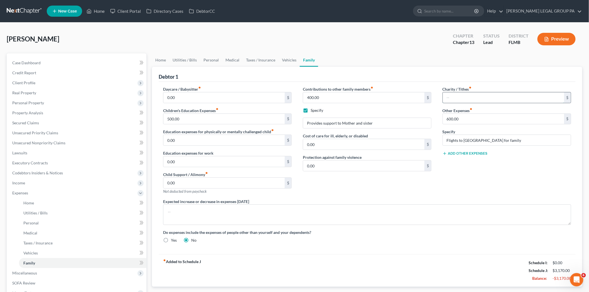
click at [459, 99] on input "text" at bounding box center [503, 97] width 121 height 11
type input "650.00"
click at [336, 184] on div "Contributions to other family members fiber_manual_record 400.00 $ Specify Prov…" at bounding box center [367, 142] width 140 height 112
click at [45, 178] on span "Income" at bounding box center [77, 183] width 139 height 10
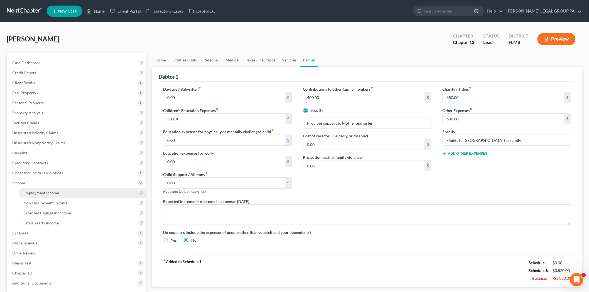
click at [53, 191] on span "Employment Income" at bounding box center [41, 193] width 36 height 5
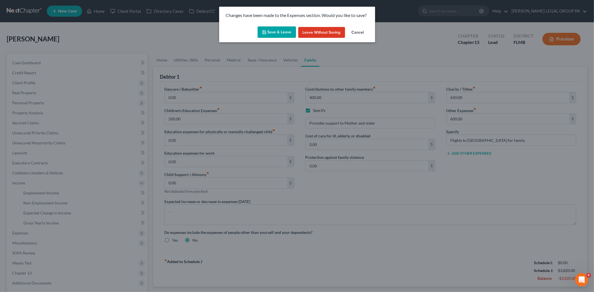
click at [280, 32] on button "Save & Leave" at bounding box center [276, 32] width 38 height 12
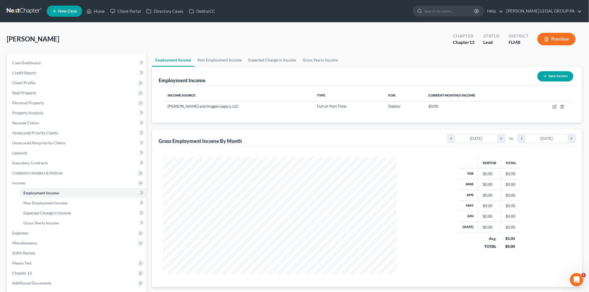
scroll to position [116, 244]
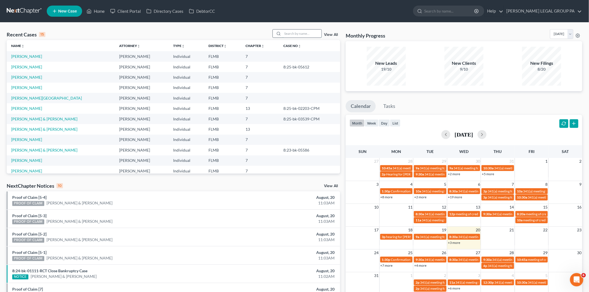
drag, startPoint x: 290, startPoint y: 35, endPoint x: 286, endPoint y: 36, distance: 4.2
click at [290, 35] on input "search" at bounding box center [301, 34] width 39 height 8
